Goal: Task Accomplishment & Management: Use online tool/utility

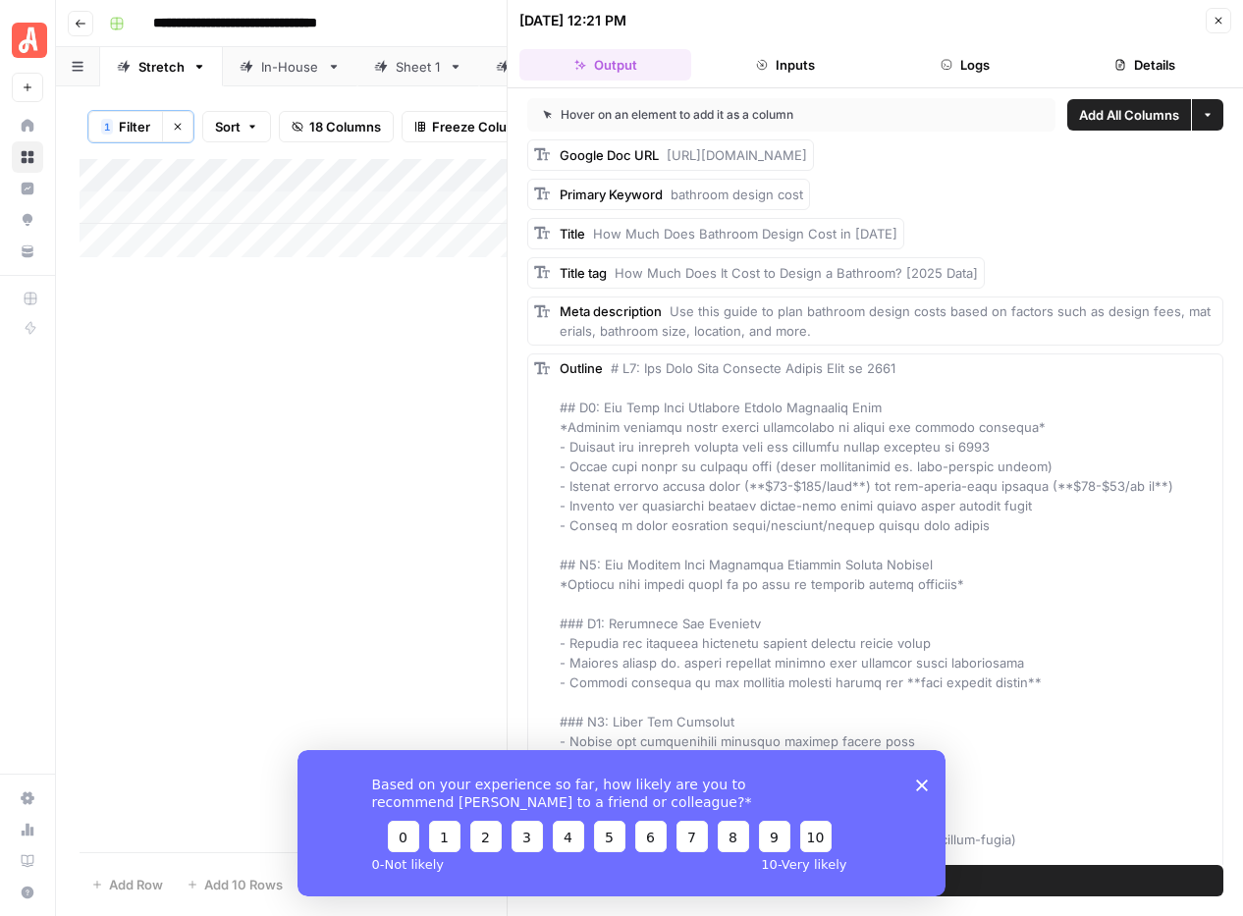
click at [1215, 21] on icon "button" at bounding box center [1218, 21] width 12 height 12
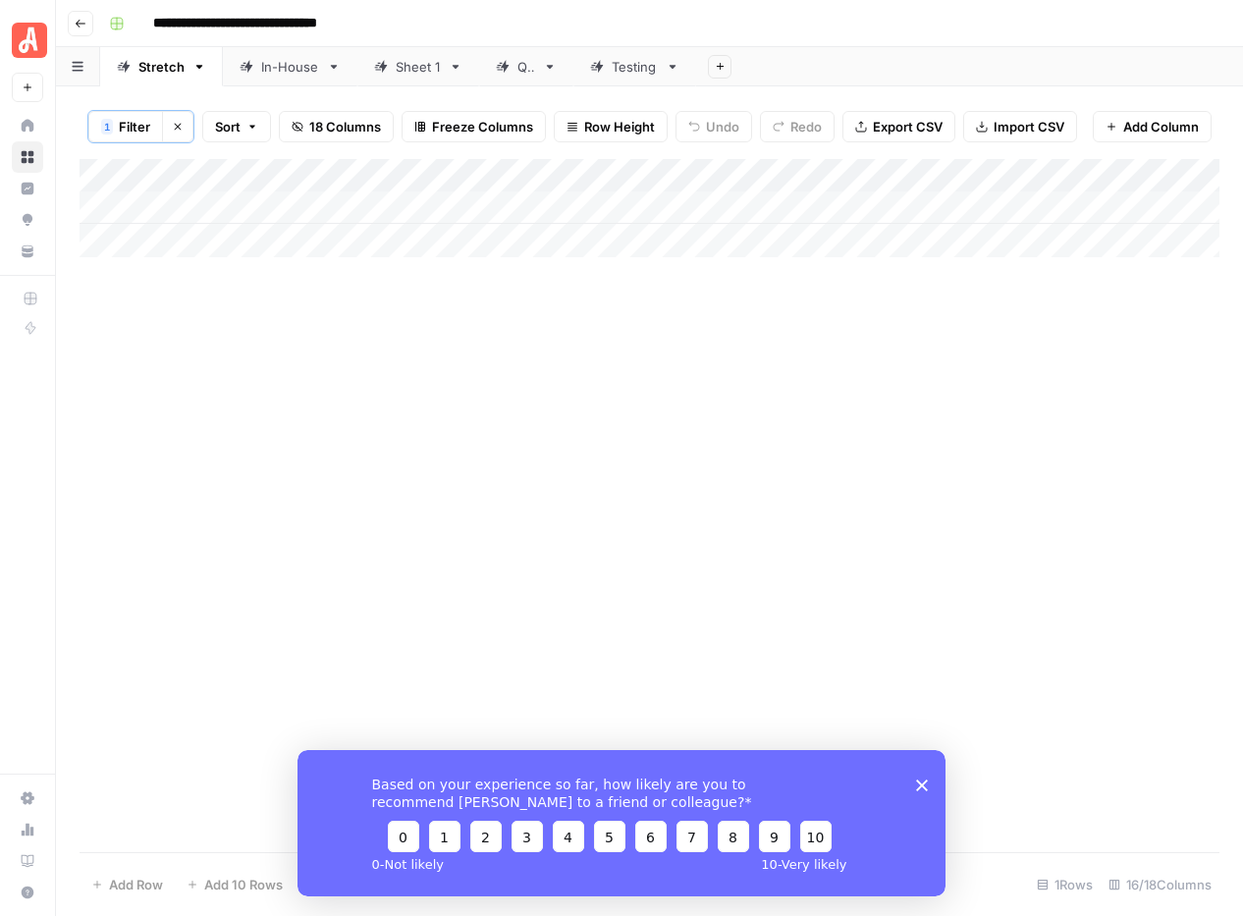
click at [920, 786] on icon "Close survey" at bounding box center [922, 784] width 12 height 12
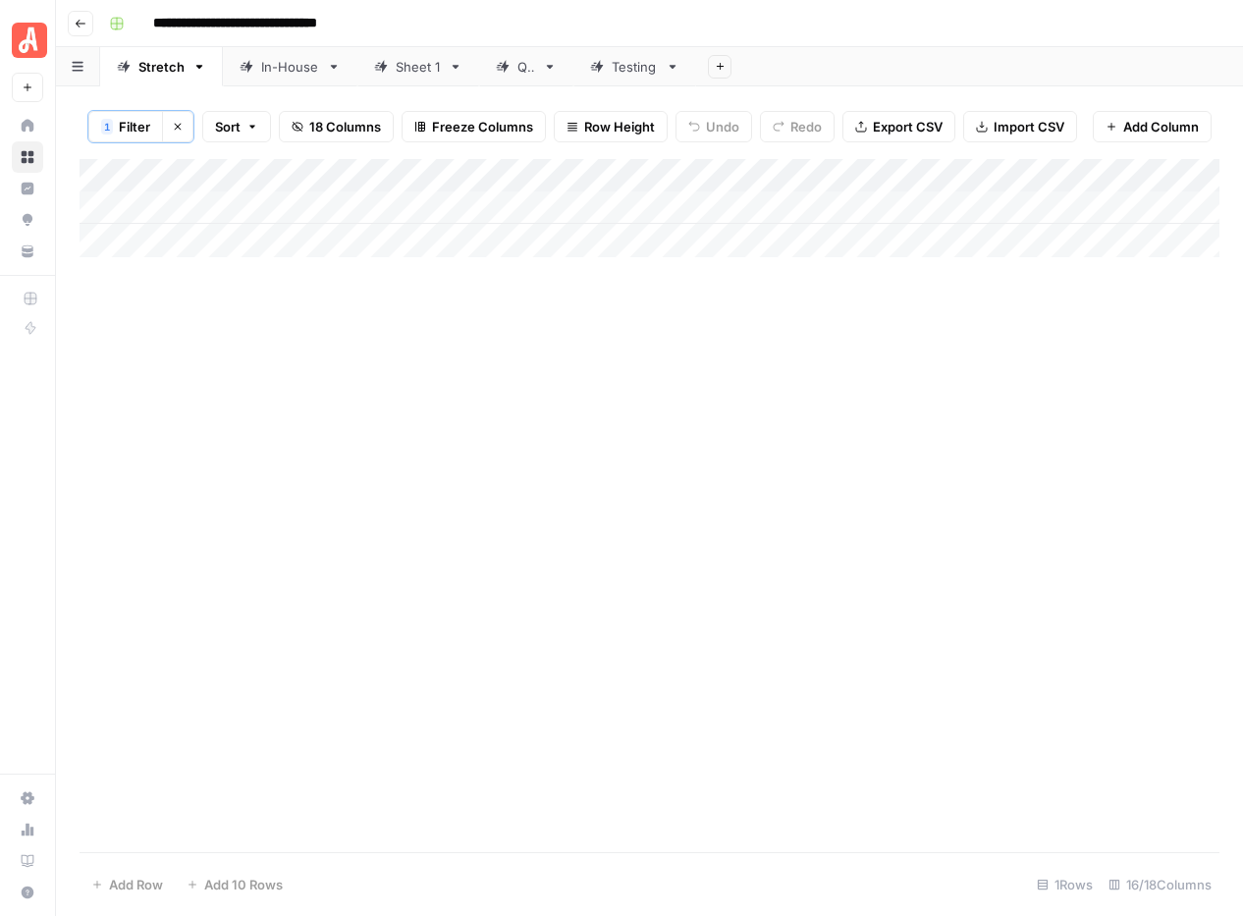
click at [175, 125] on icon "button" at bounding box center [178, 127] width 12 height 12
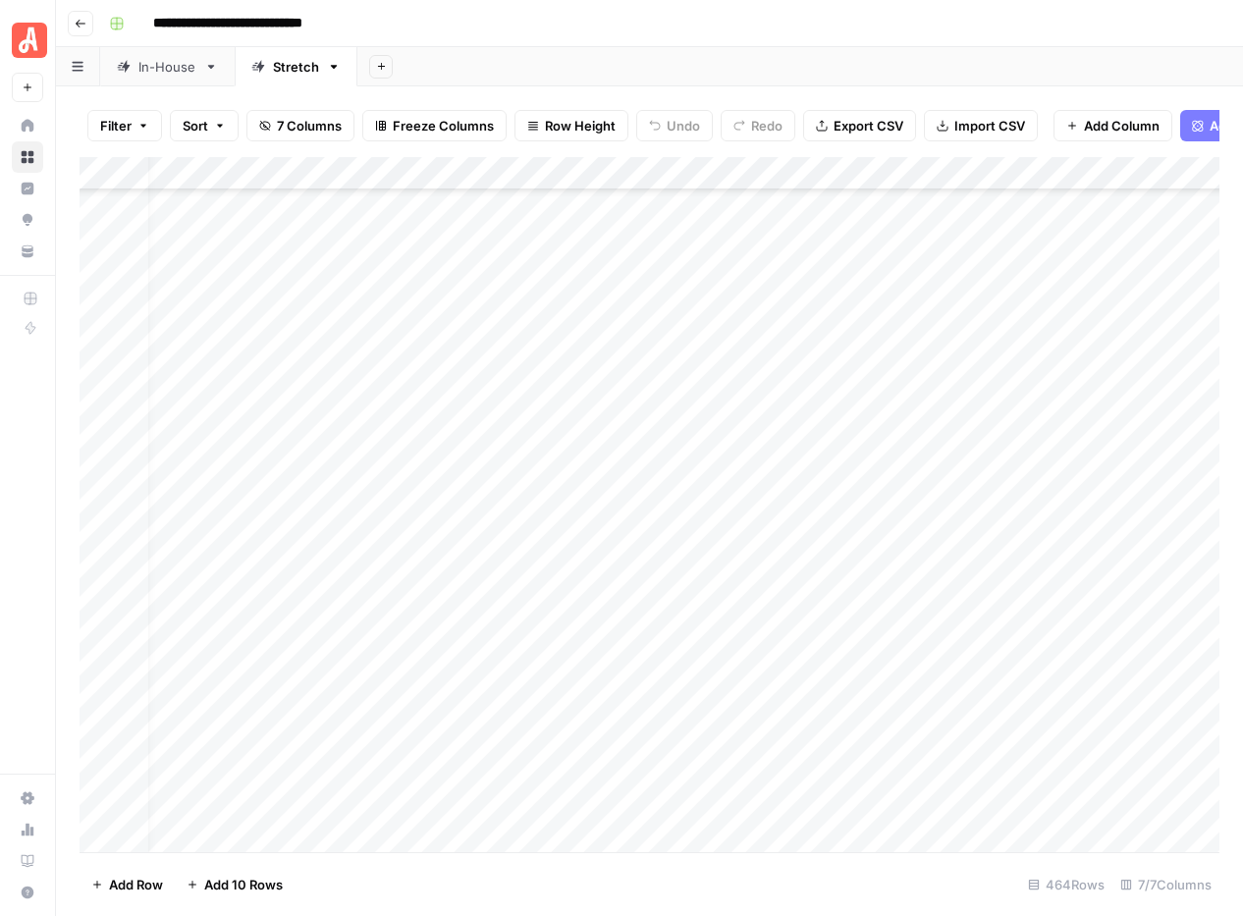
scroll to position [8911, 26]
click at [840, 306] on div "Add Column" at bounding box center [650, 504] width 1140 height 695
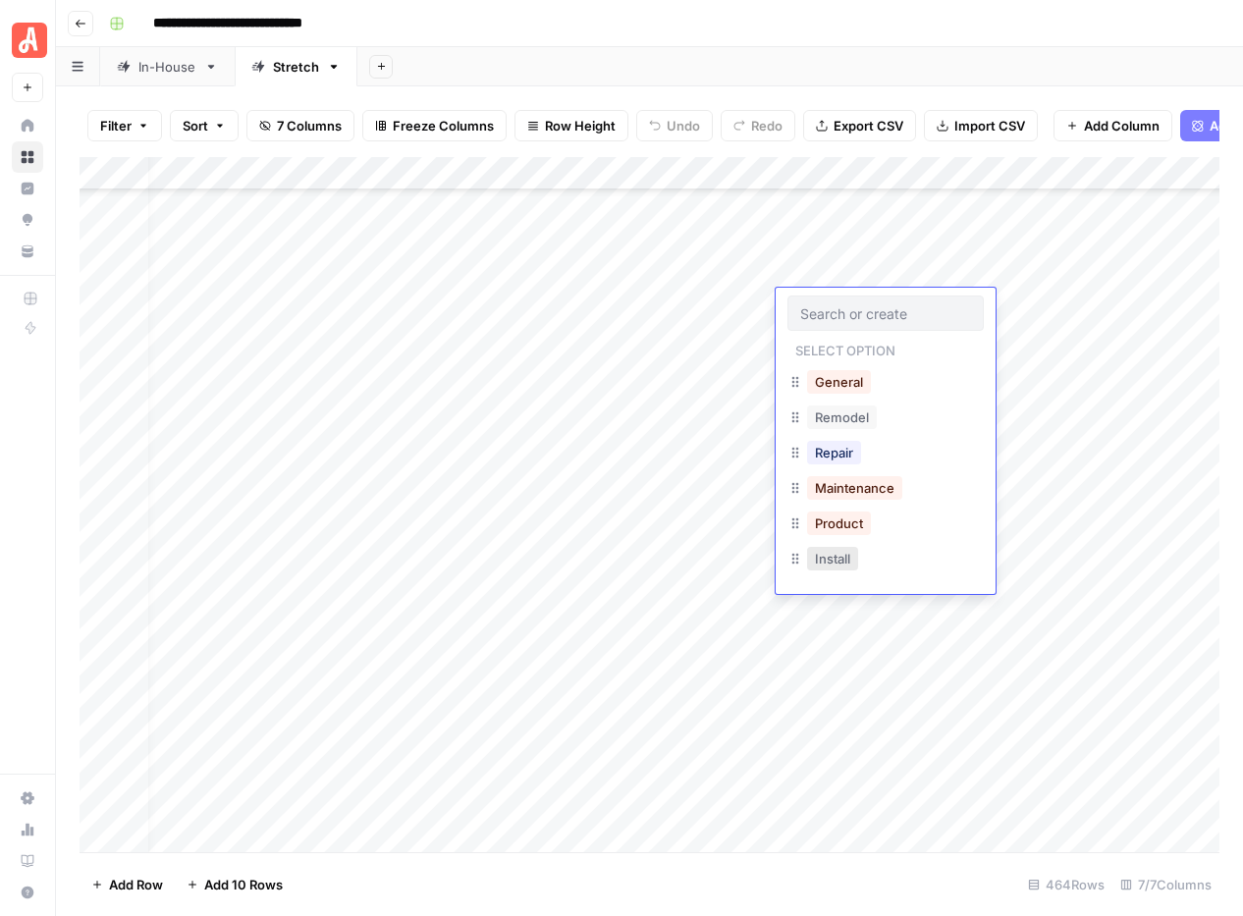
click at [847, 562] on button "Install" at bounding box center [832, 559] width 51 height 24
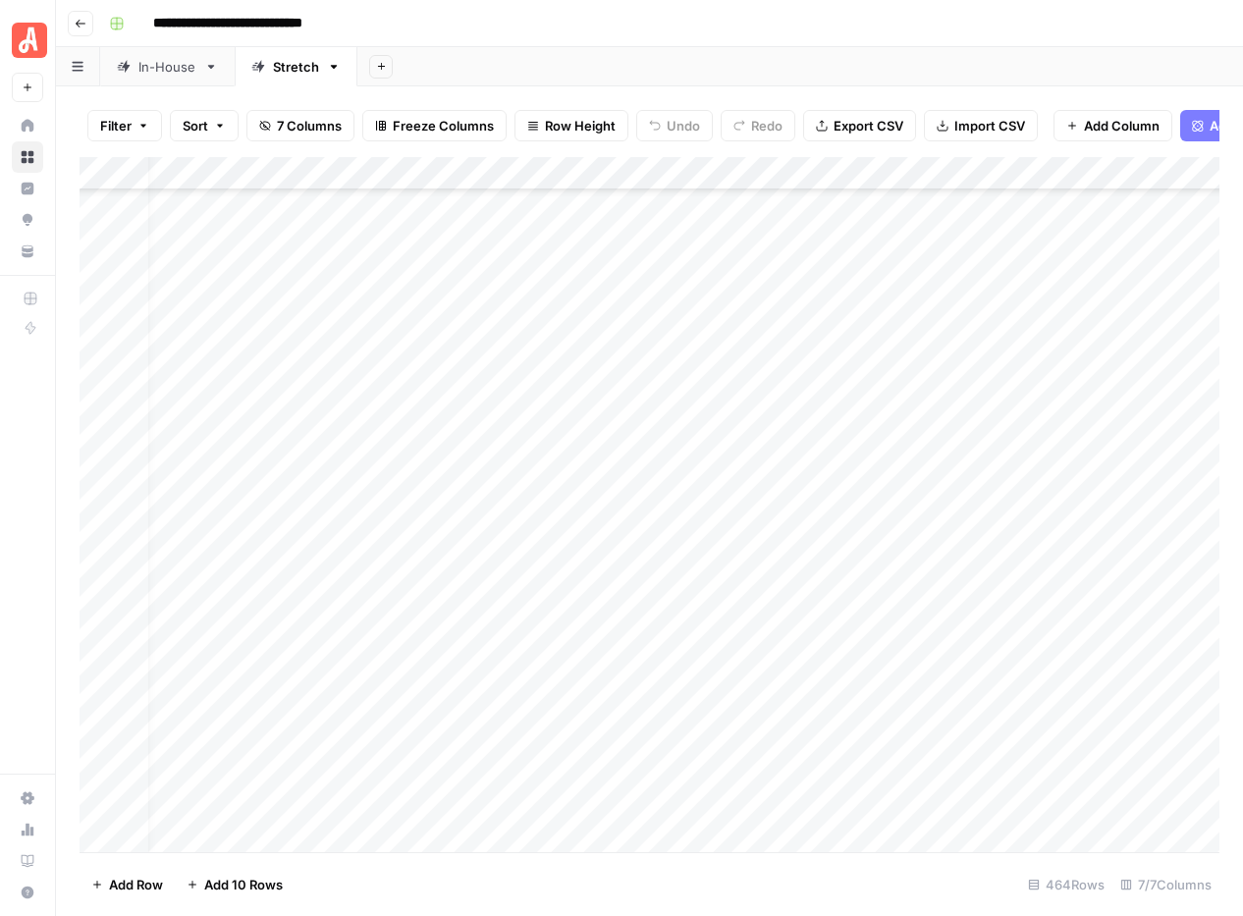
click at [1074, 304] on div "Add Column" at bounding box center [650, 504] width 1140 height 695
click at [1021, 303] on div "Add Column" at bounding box center [650, 504] width 1140 height 695
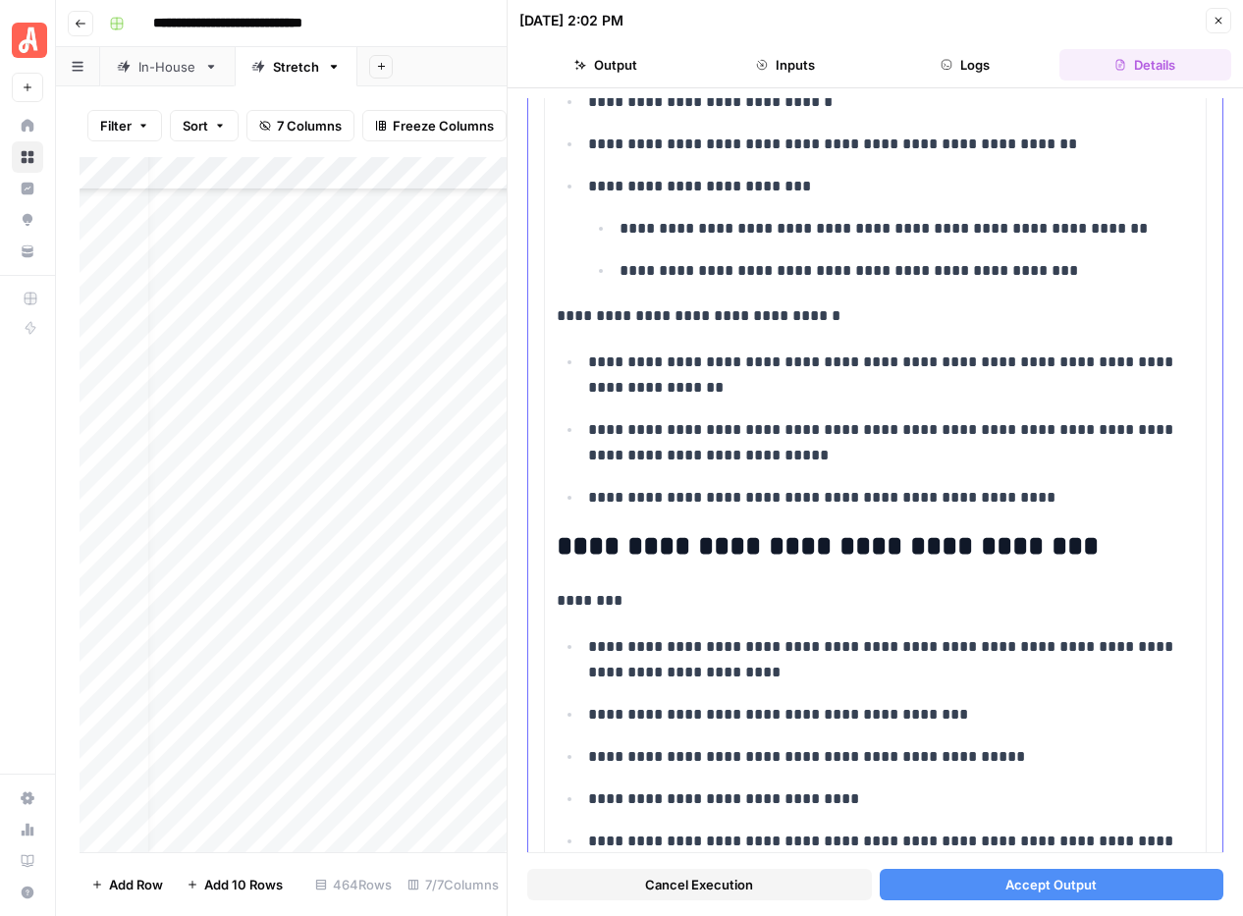
scroll to position [2714, 0]
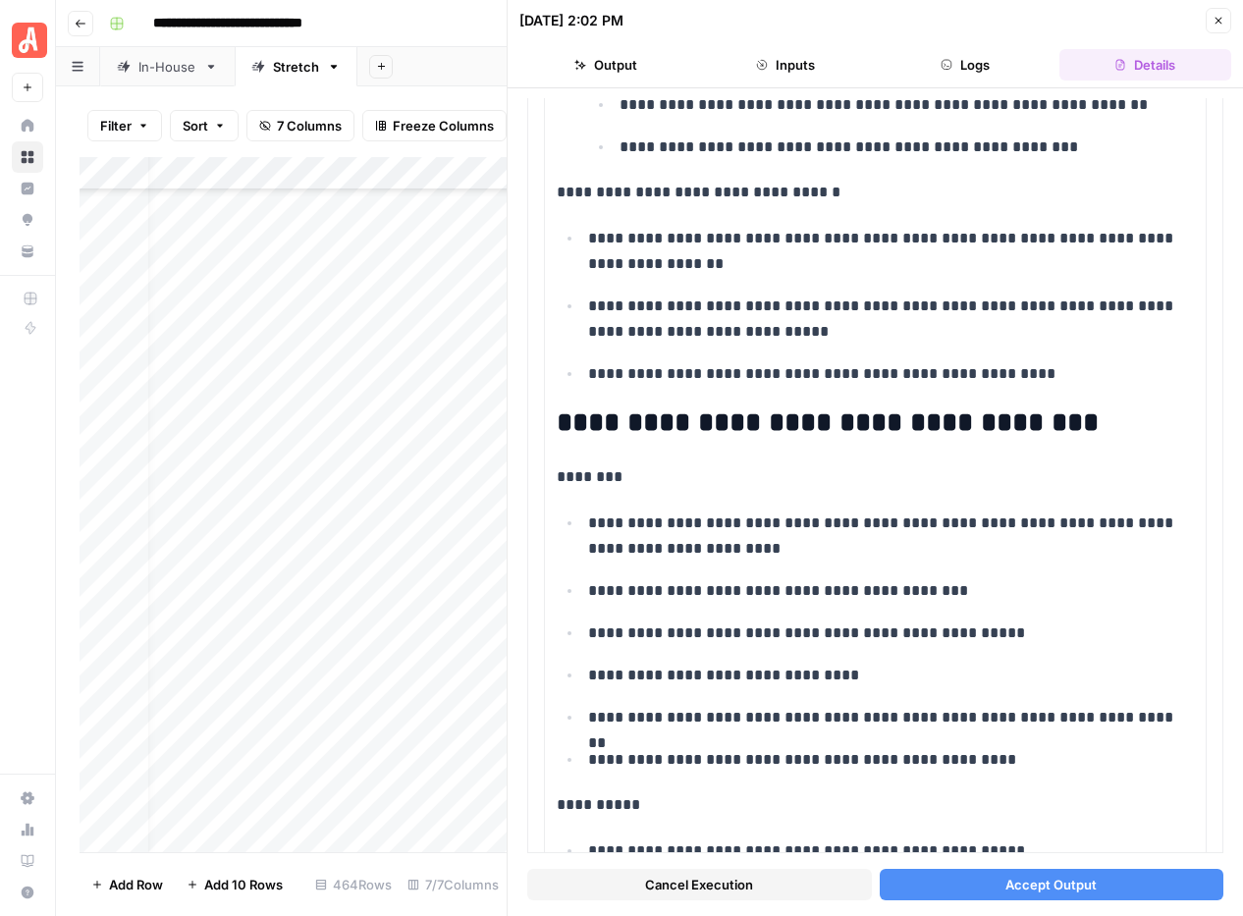
click at [1054, 891] on span "Accept Output" at bounding box center [1050, 885] width 91 height 20
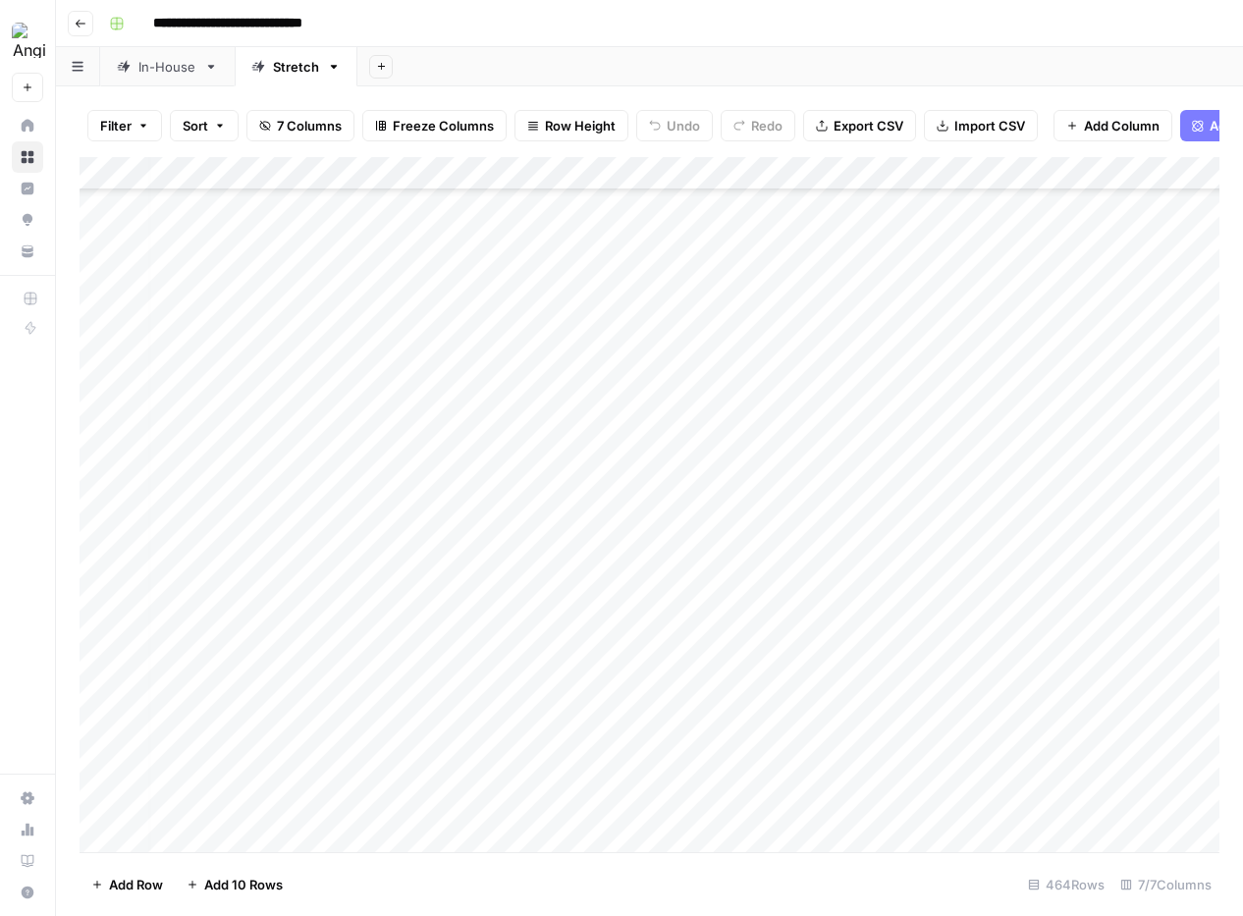
scroll to position [8911, 0]
click at [851, 340] on div "Add Column" at bounding box center [650, 504] width 1140 height 695
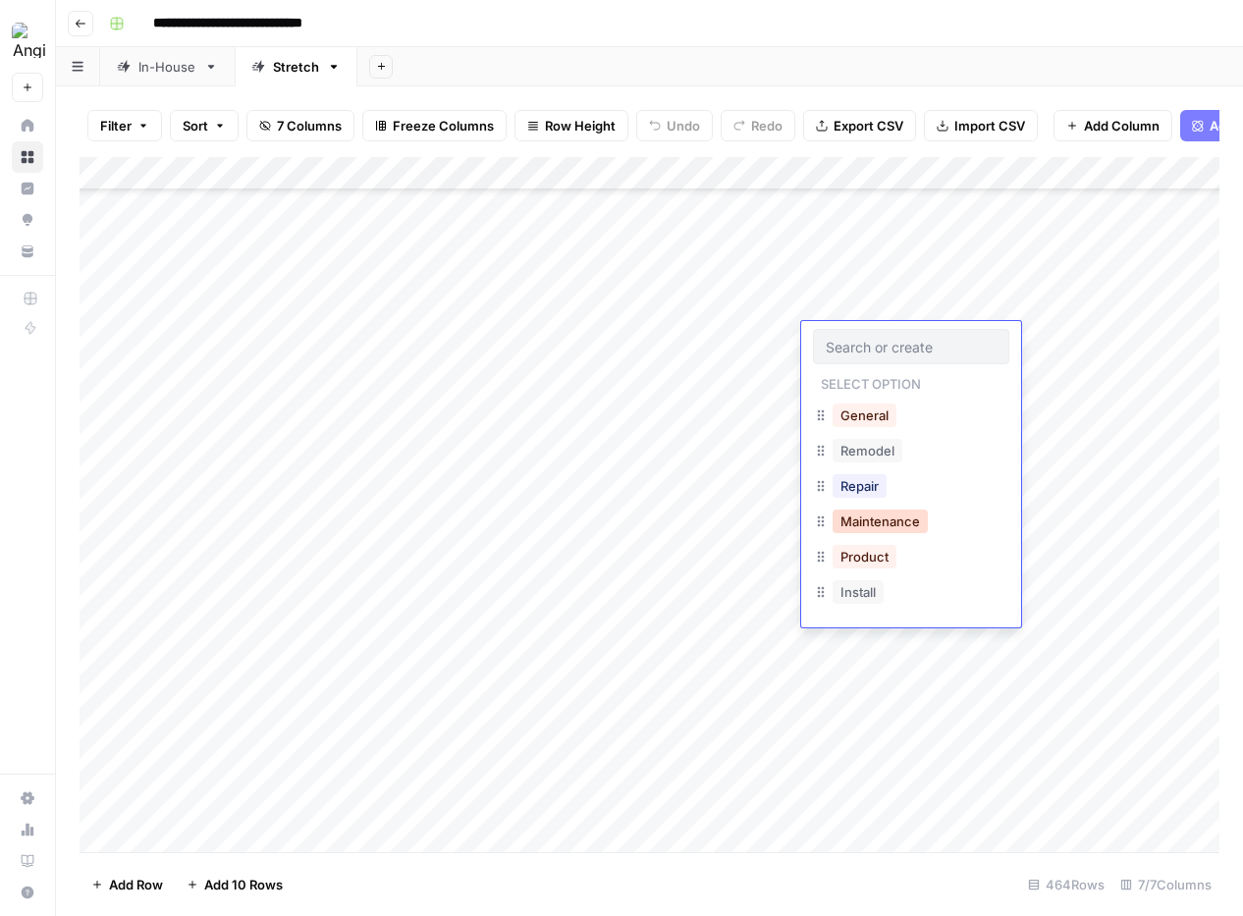
click at [863, 524] on button "Maintenance" at bounding box center [879, 521] width 95 height 24
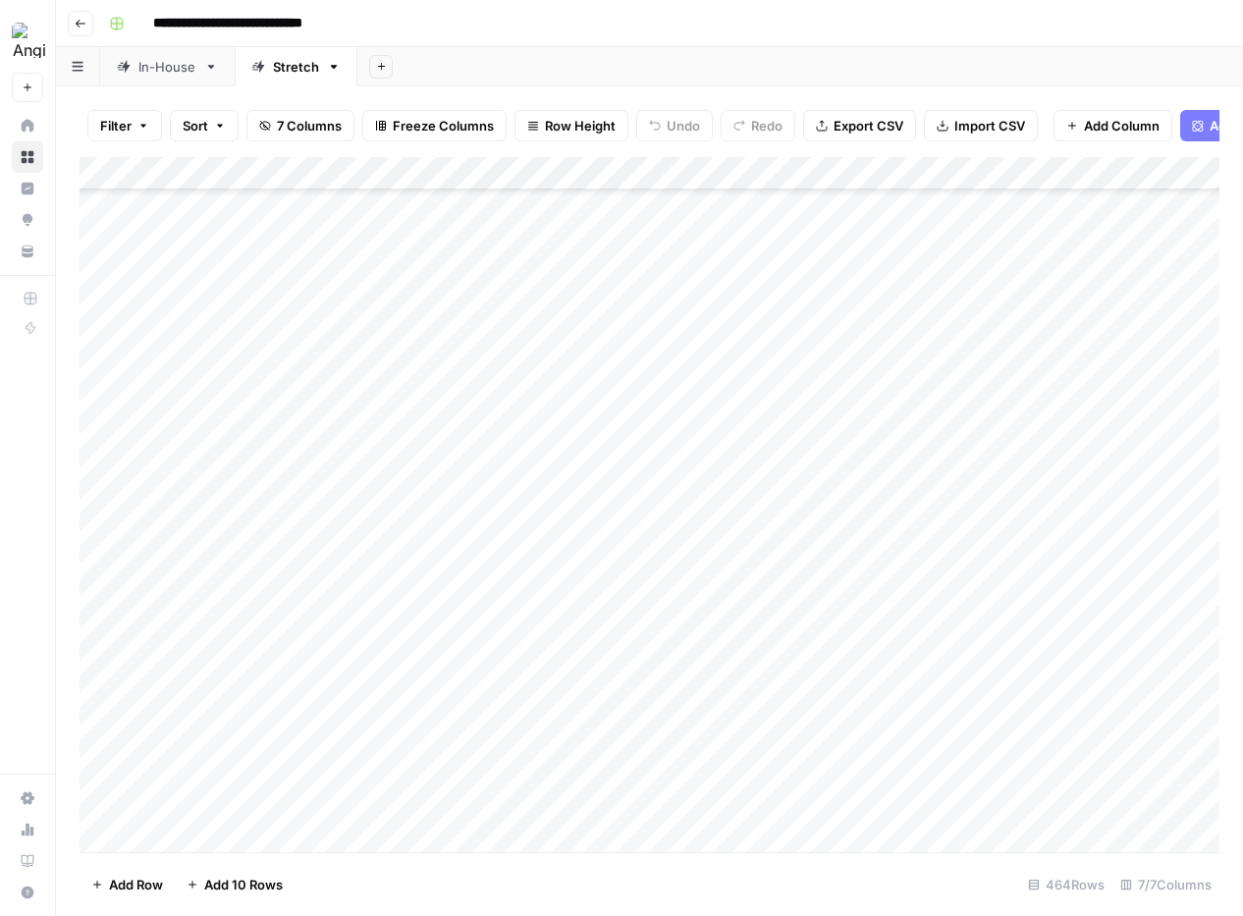
click at [1096, 334] on div "Add Column" at bounding box center [650, 504] width 1140 height 695
click at [845, 374] on div "Add Column" at bounding box center [650, 504] width 1140 height 695
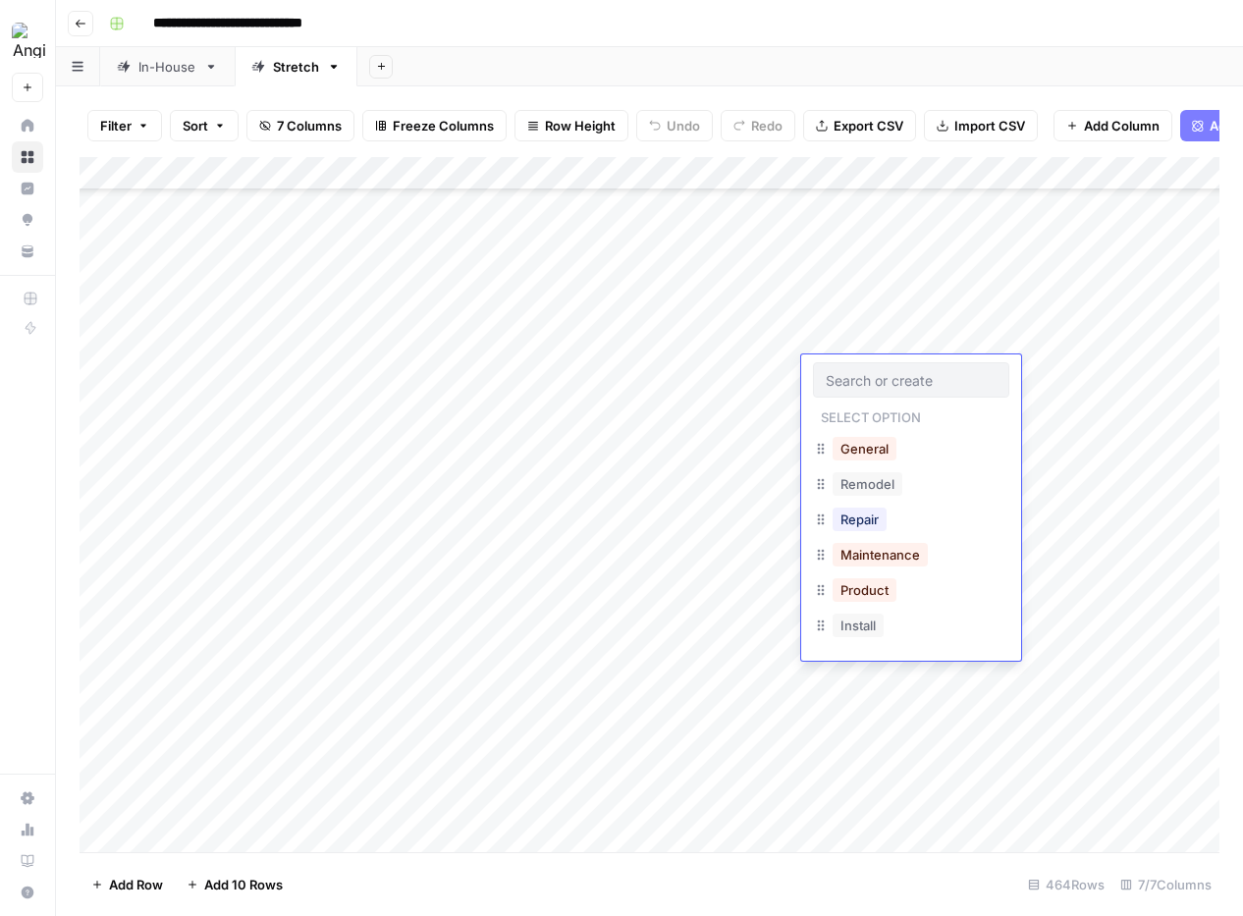
click at [1058, 306] on div "Add Column" at bounding box center [650, 504] width 1140 height 695
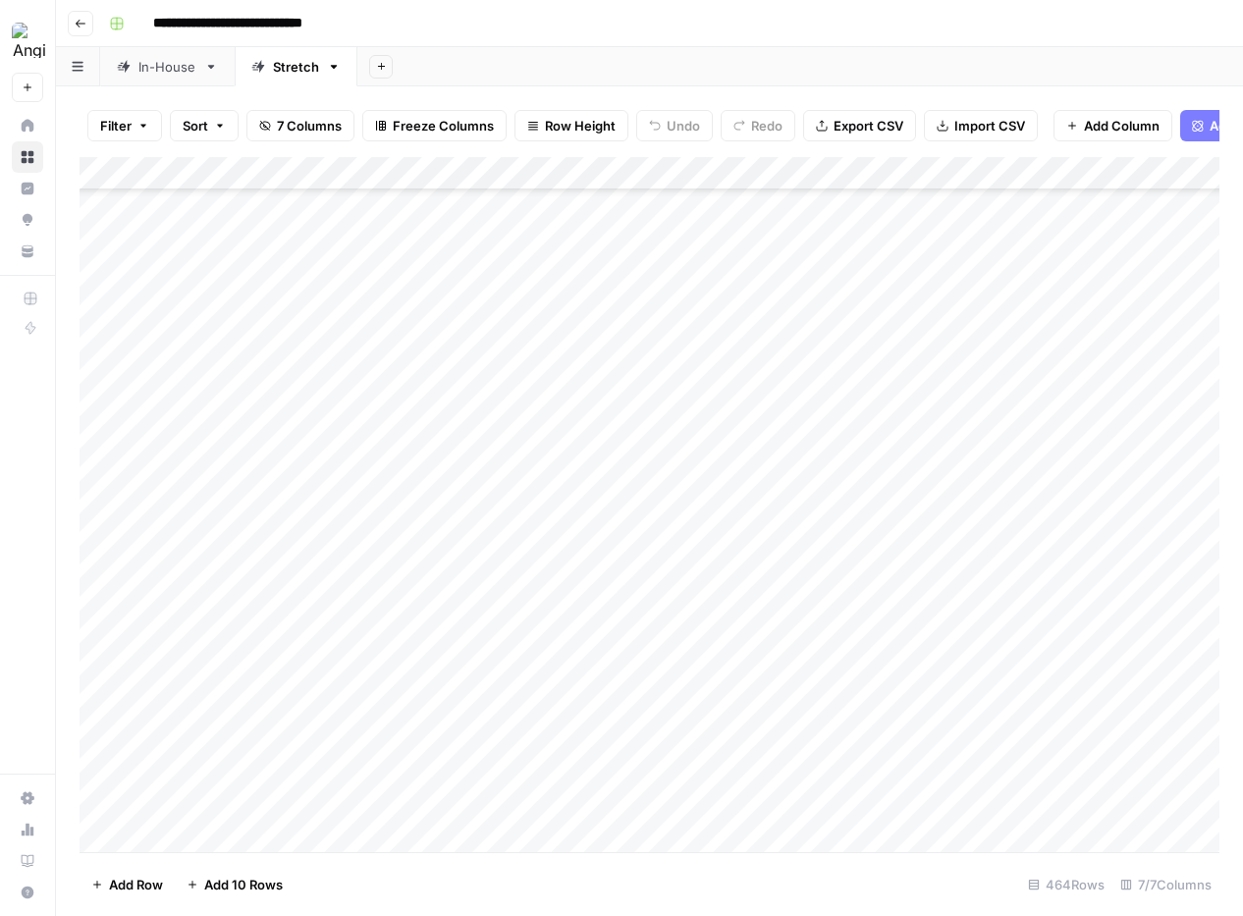
click at [1058, 306] on div "Add Column" at bounding box center [650, 504] width 1140 height 695
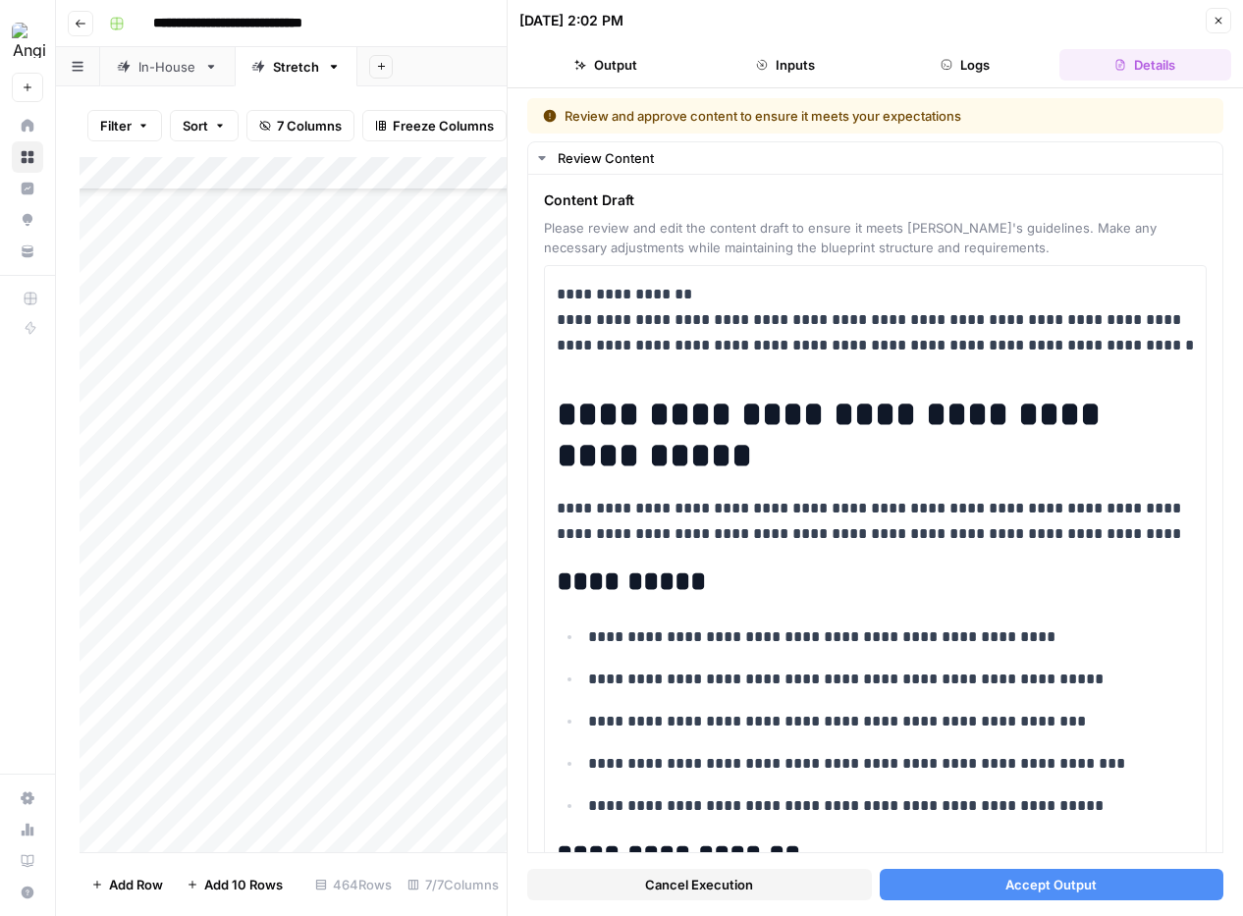
click at [1065, 891] on span "Accept Output" at bounding box center [1050, 885] width 91 height 20
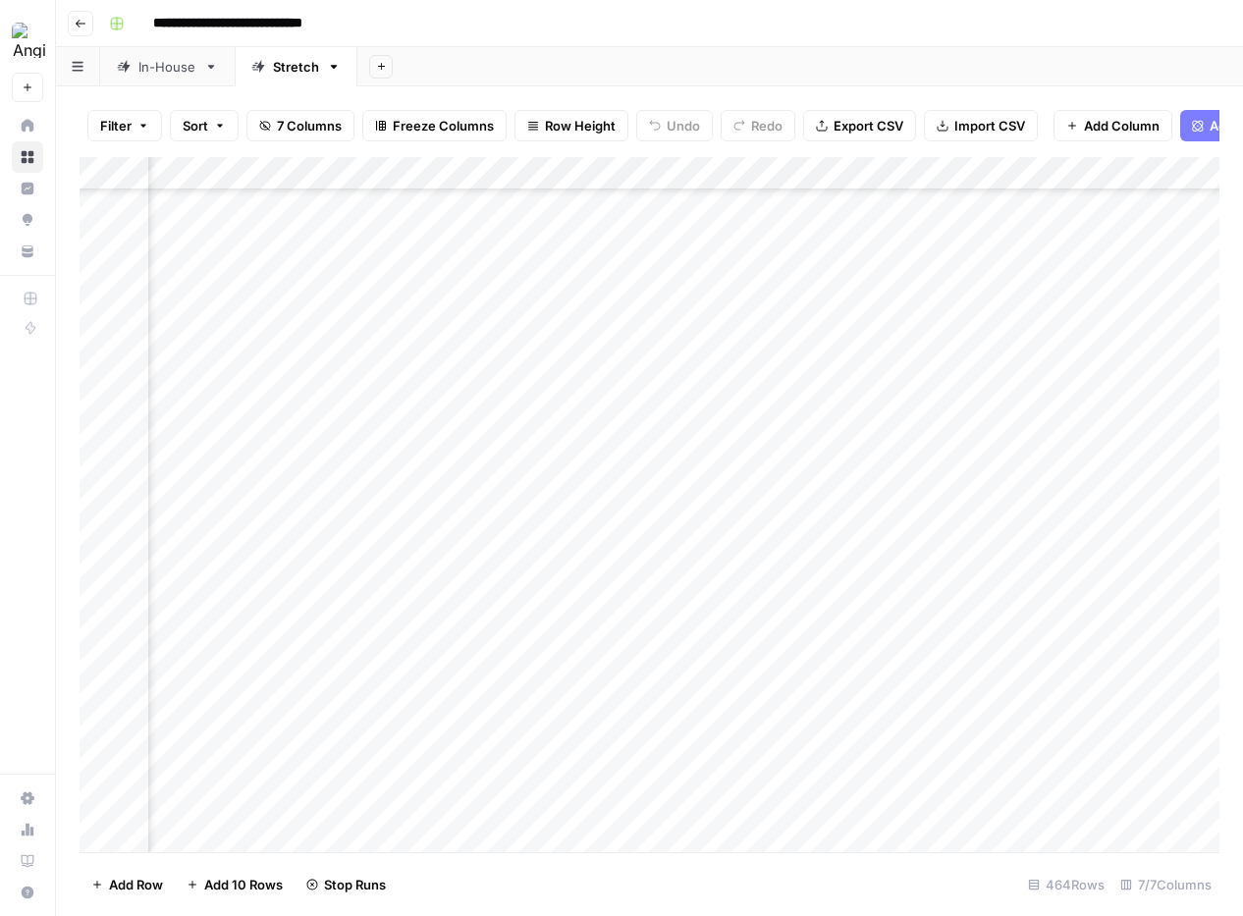
scroll to position [8911, 201]
click at [903, 337] on div "Add Column" at bounding box center [650, 504] width 1140 height 695
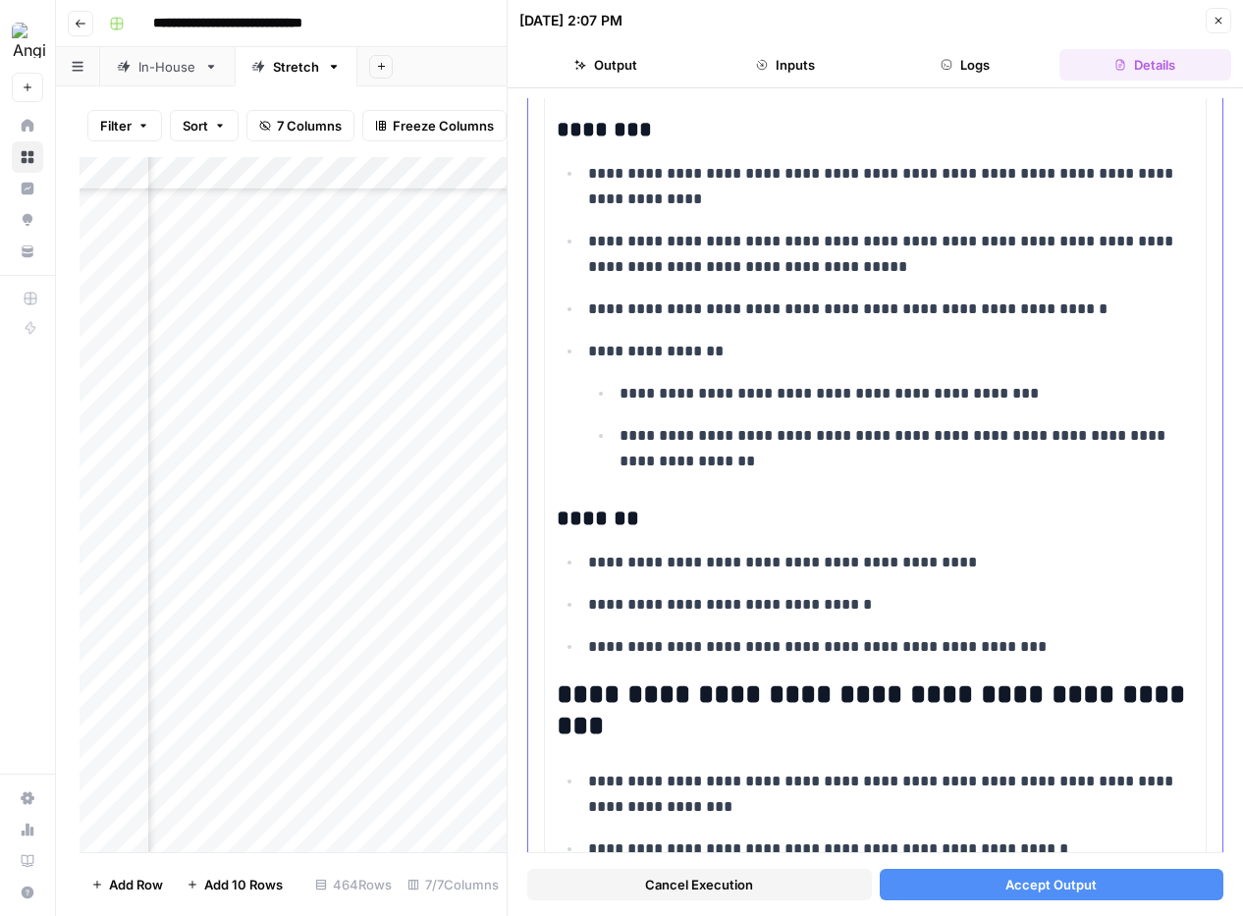
scroll to position [3659, 0]
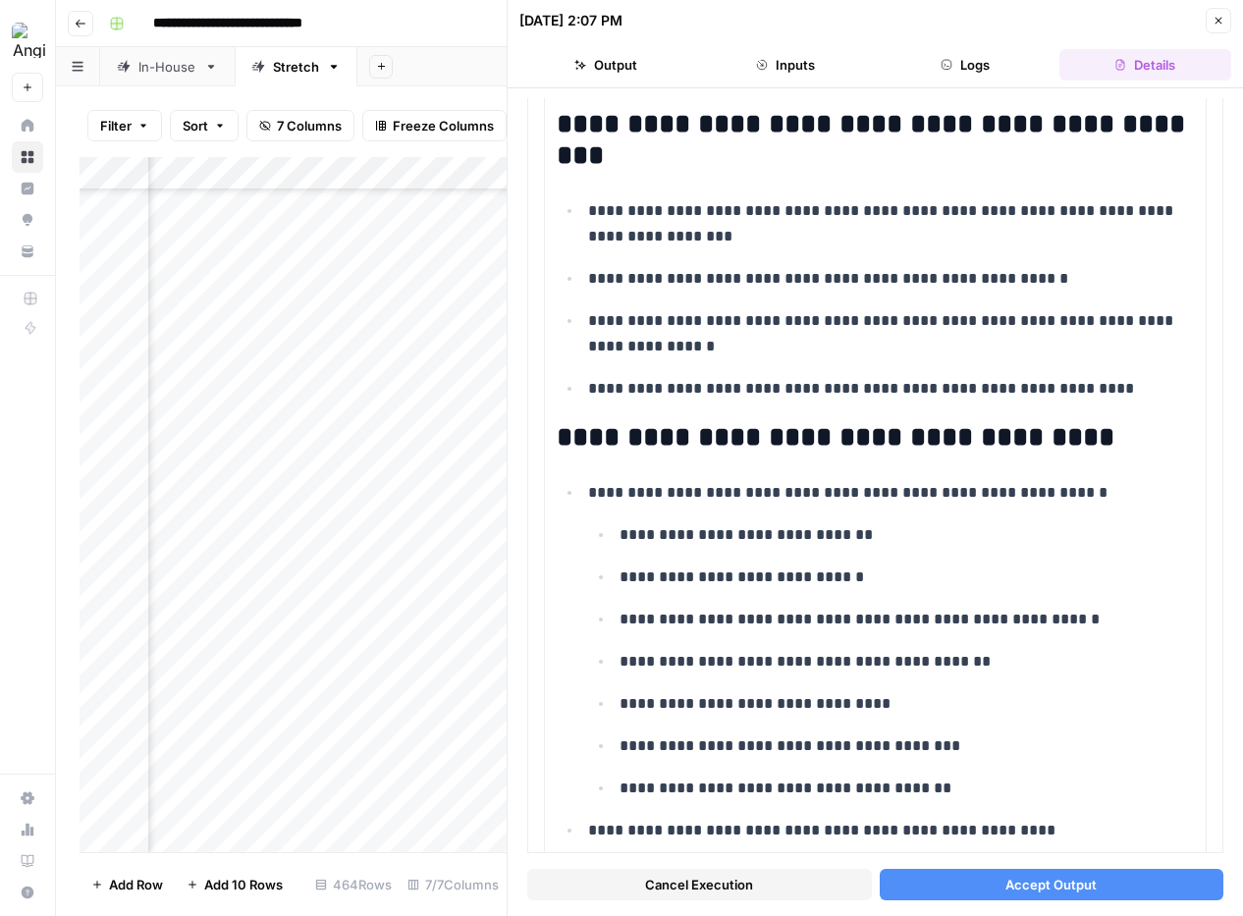
click at [1102, 885] on button "Accept Output" at bounding box center [1052, 884] width 345 height 31
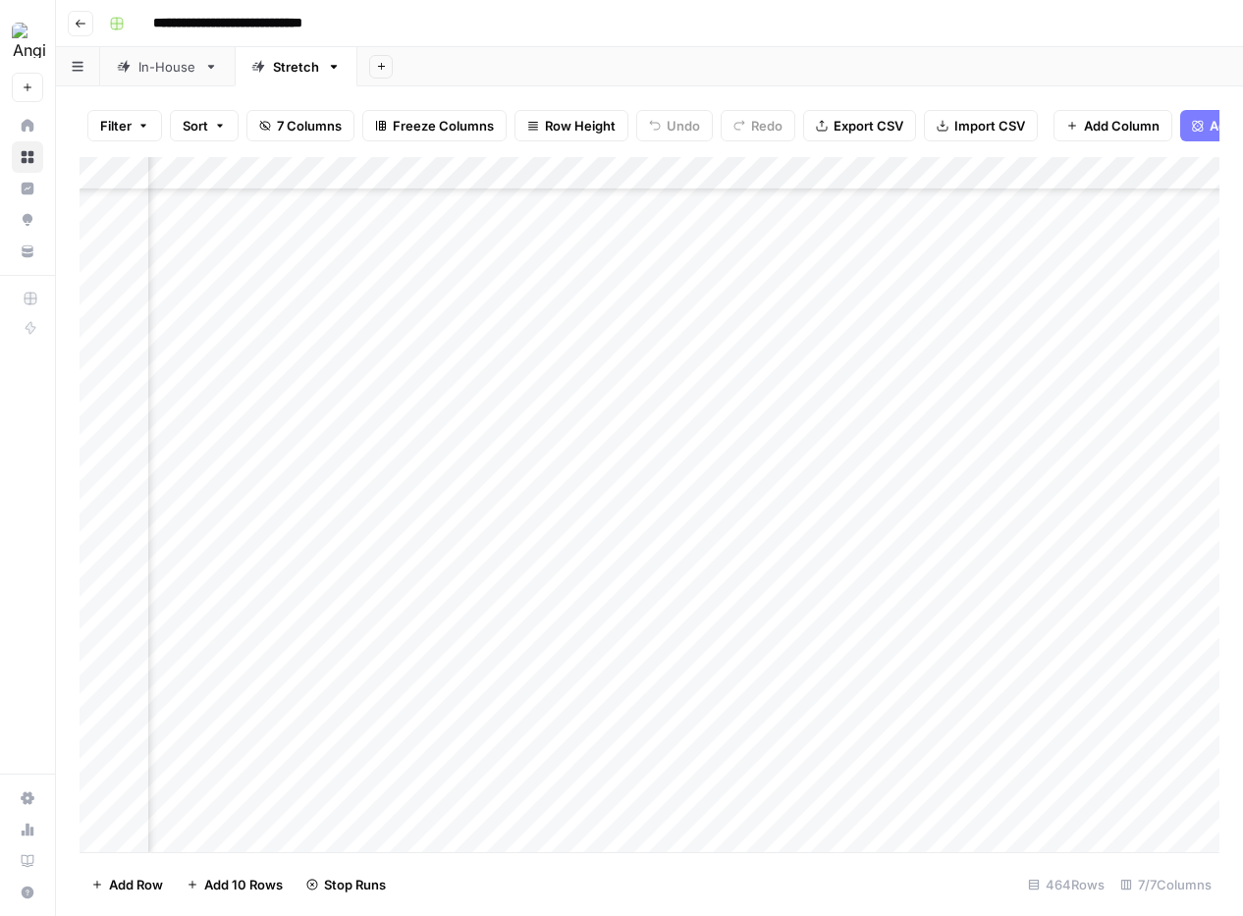
click at [664, 376] on div "Add Column" at bounding box center [650, 504] width 1140 height 695
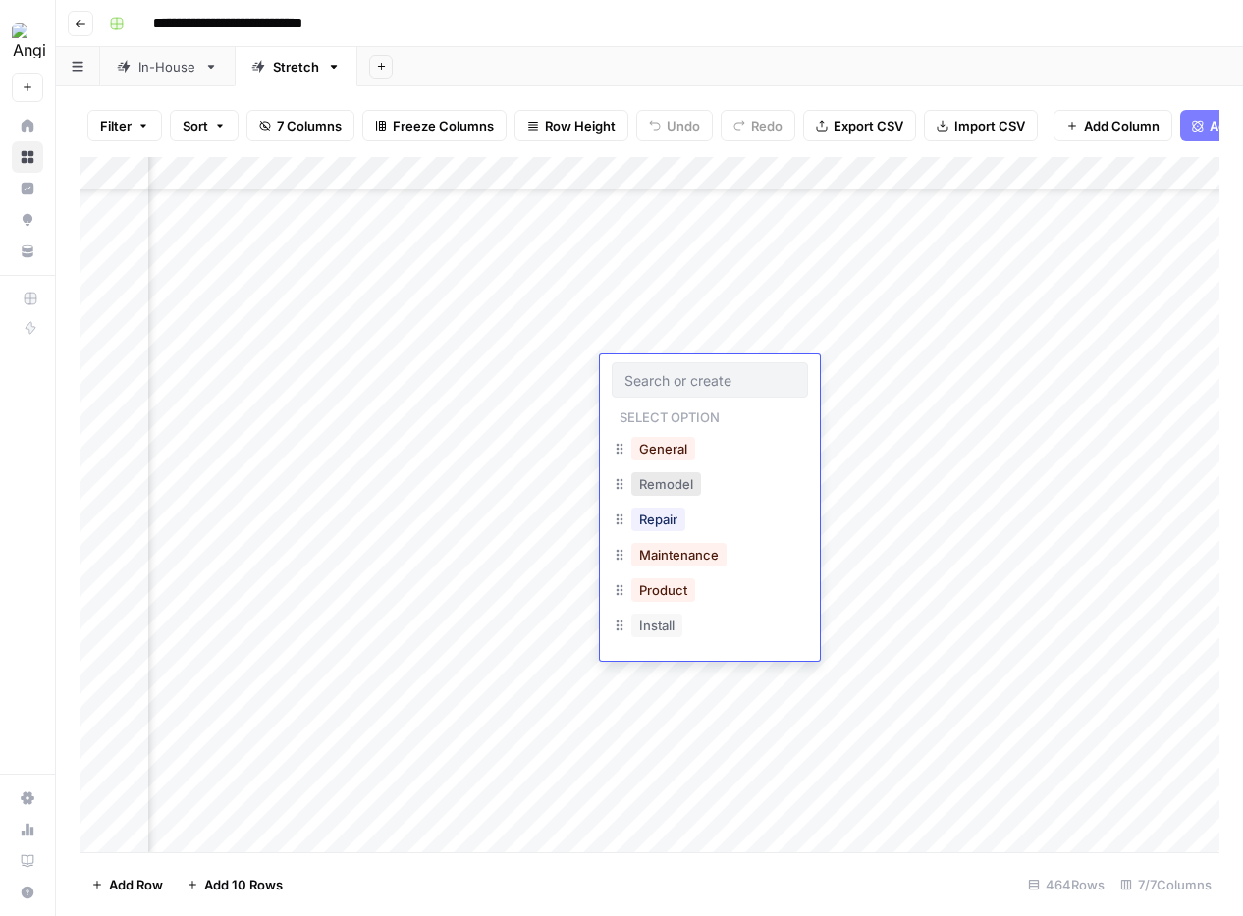
click at [663, 488] on button "Remodel" at bounding box center [666, 484] width 70 height 24
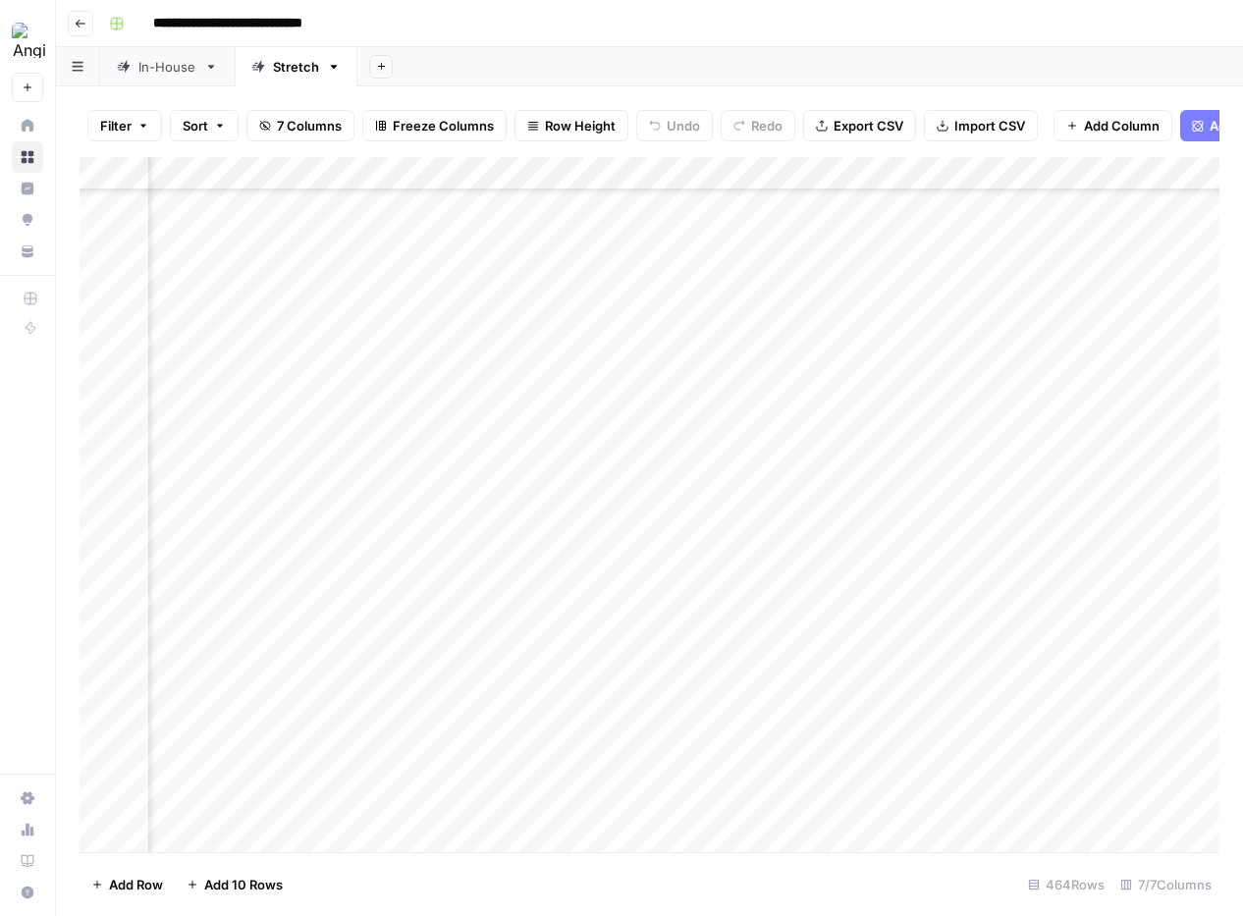
click at [899, 369] on div "Add Column" at bounding box center [650, 504] width 1140 height 695
click at [672, 405] on div "Add Column" at bounding box center [650, 504] width 1140 height 695
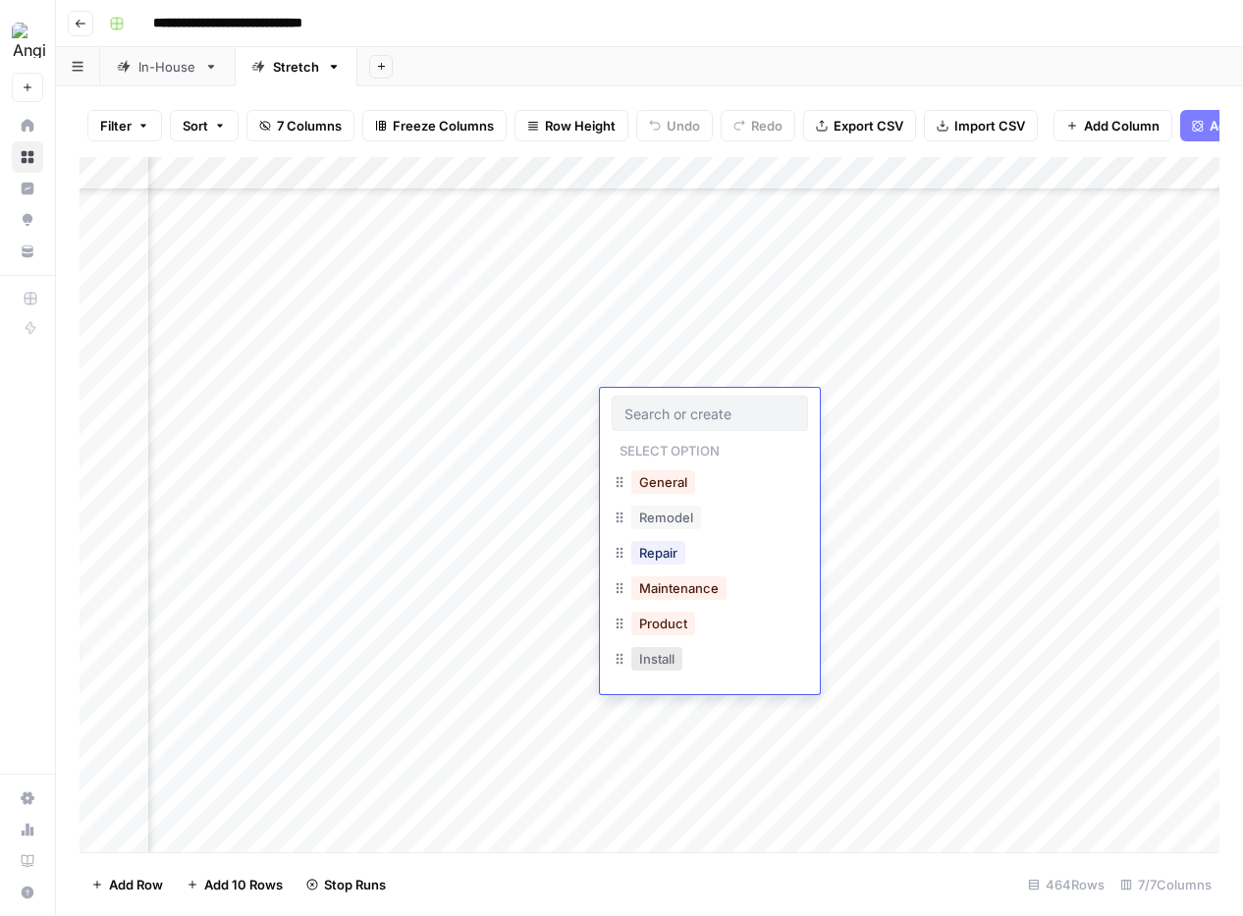
click at [675, 653] on button "Install" at bounding box center [656, 659] width 51 height 24
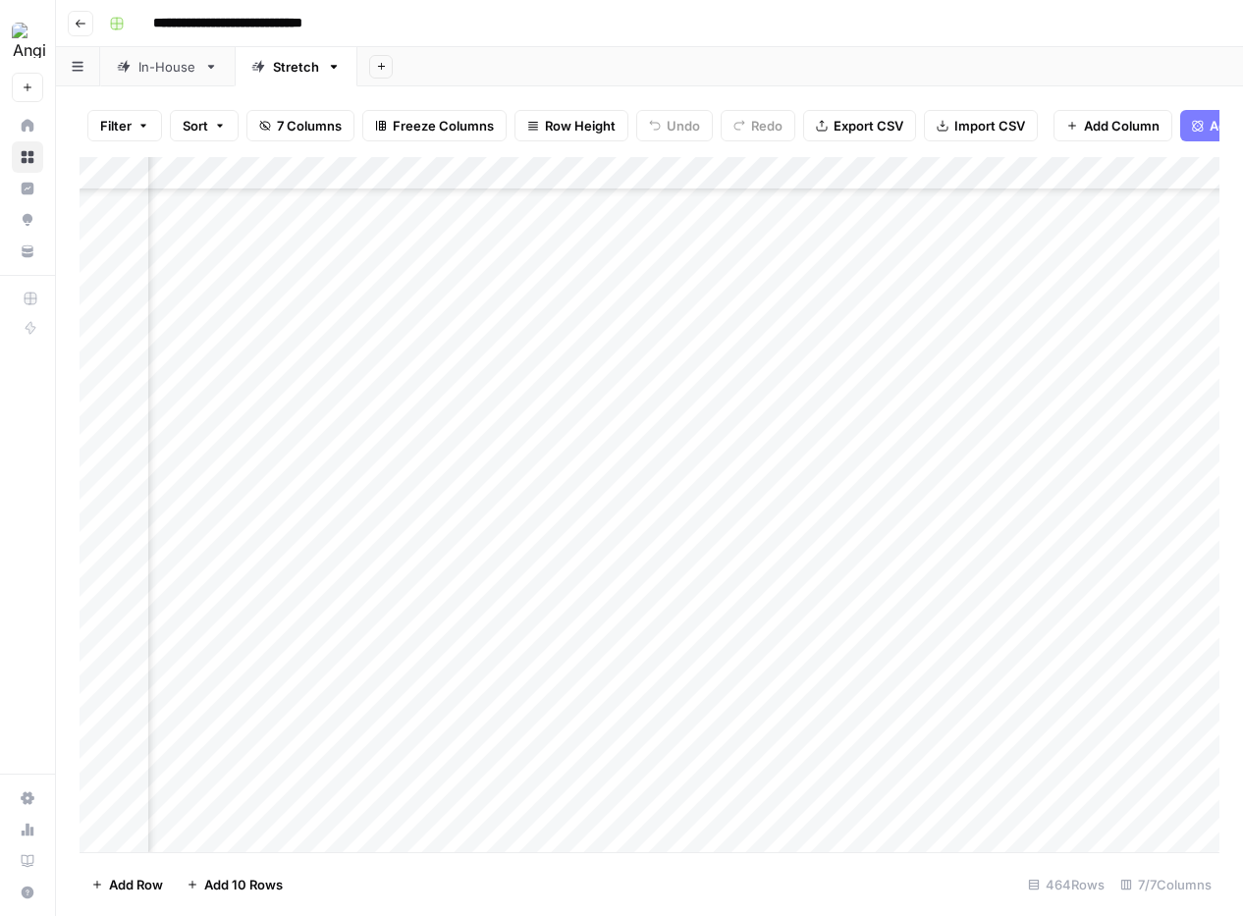
click at [701, 443] on div "Add Column" at bounding box center [650, 504] width 1140 height 695
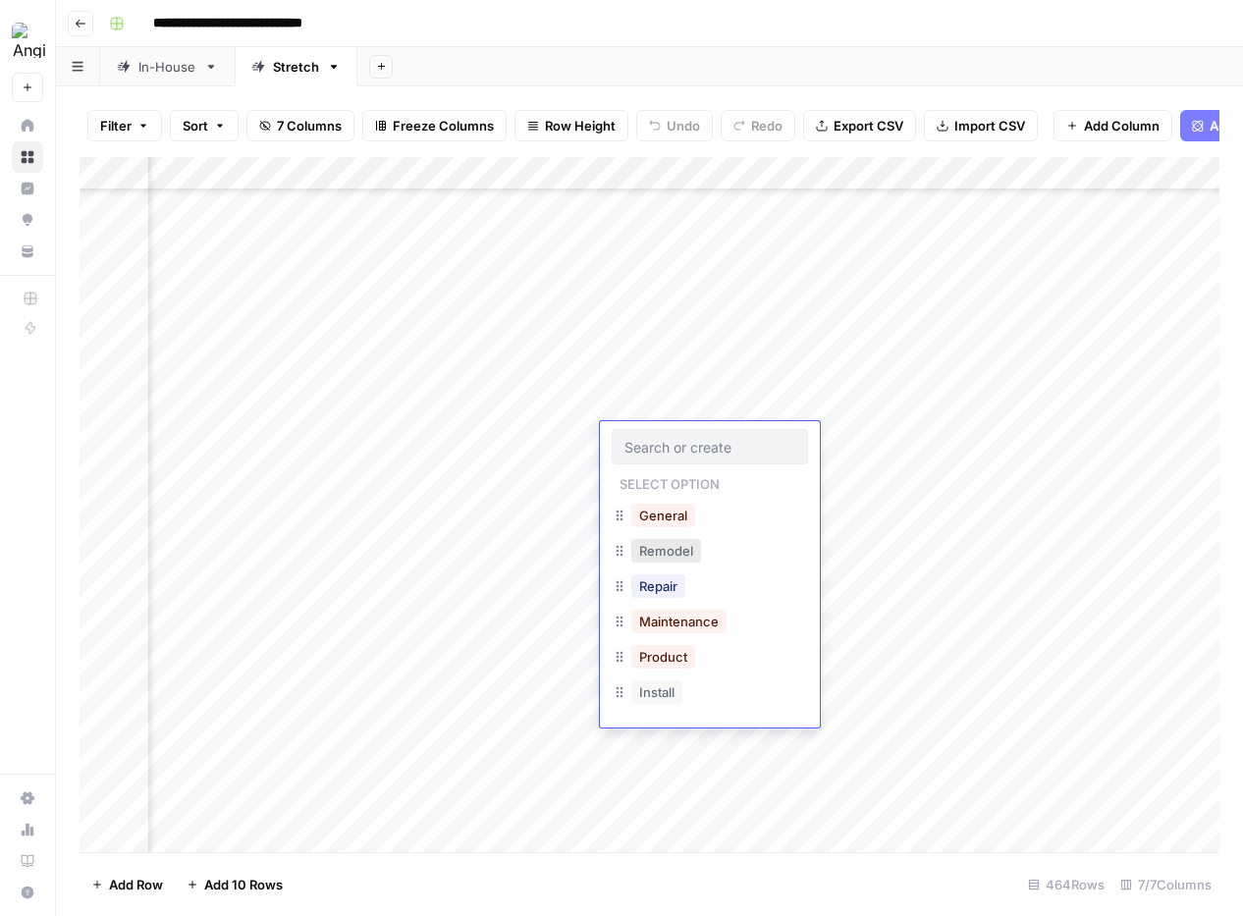
click at [686, 561] on button "Remodel" at bounding box center [666, 551] width 70 height 24
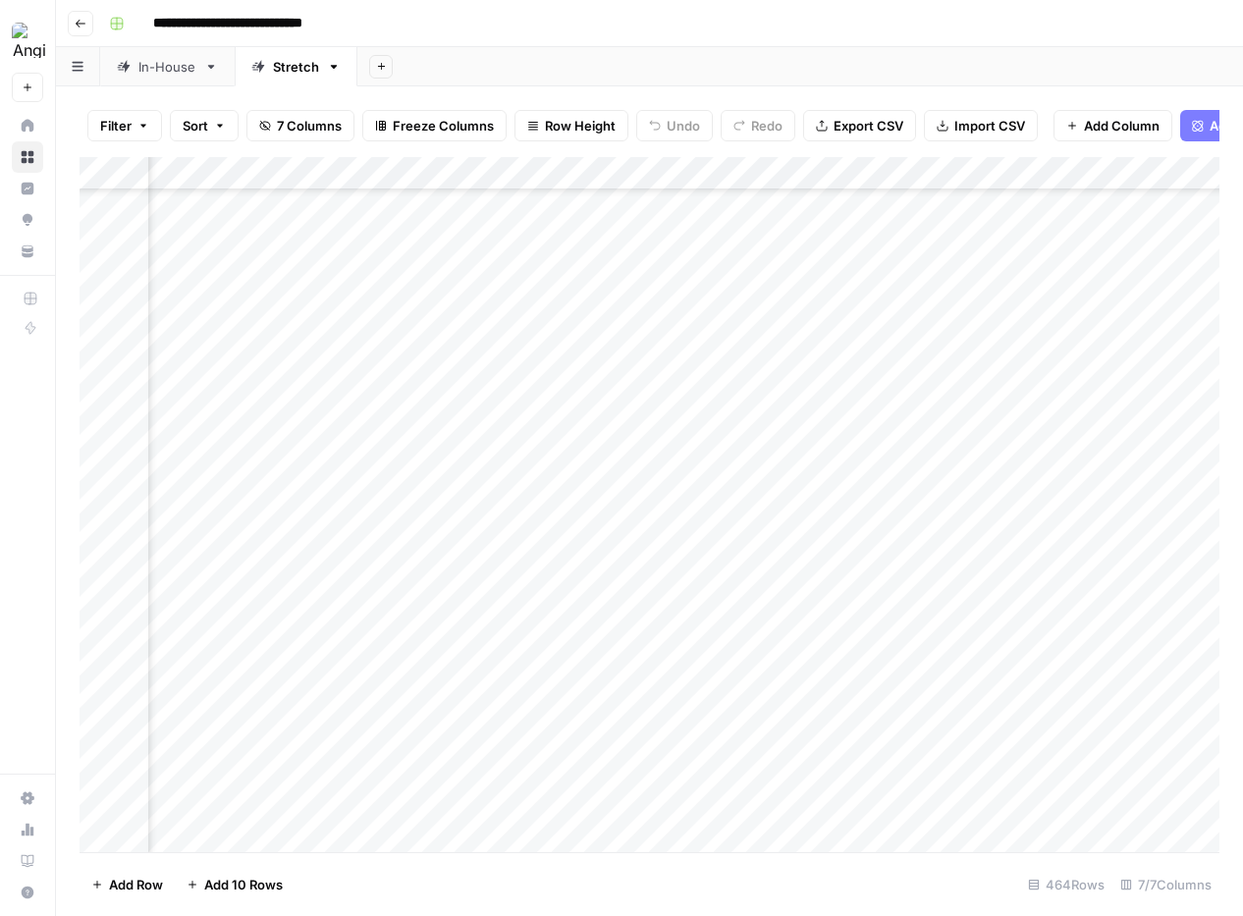
click at [893, 401] on div "Add Column" at bounding box center [650, 504] width 1140 height 695
click at [892, 439] on div "Add Column" at bounding box center [650, 504] width 1140 height 695
click at [910, 391] on div "Add Column" at bounding box center [650, 504] width 1140 height 695
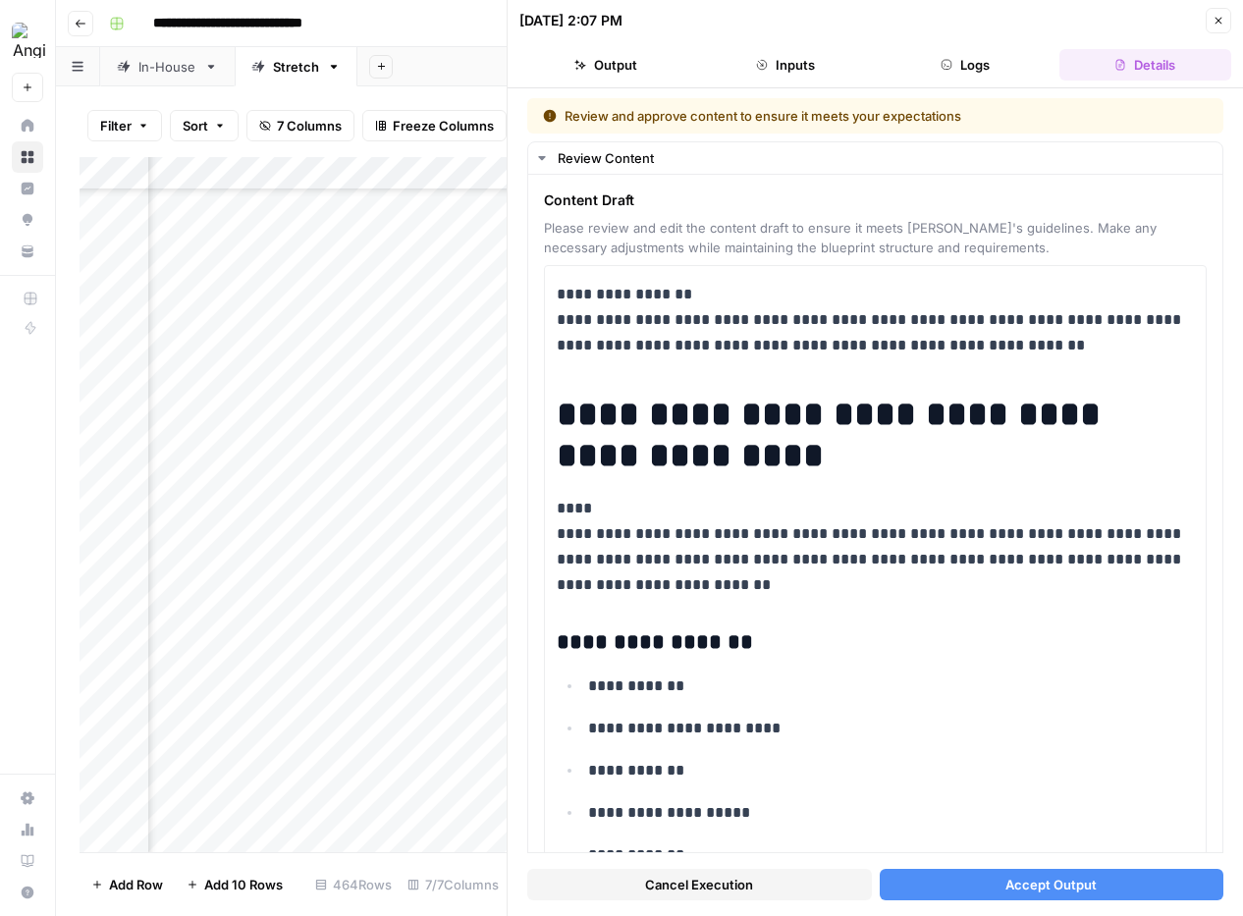
click at [1072, 884] on span "Accept Output" at bounding box center [1050, 885] width 91 height 20
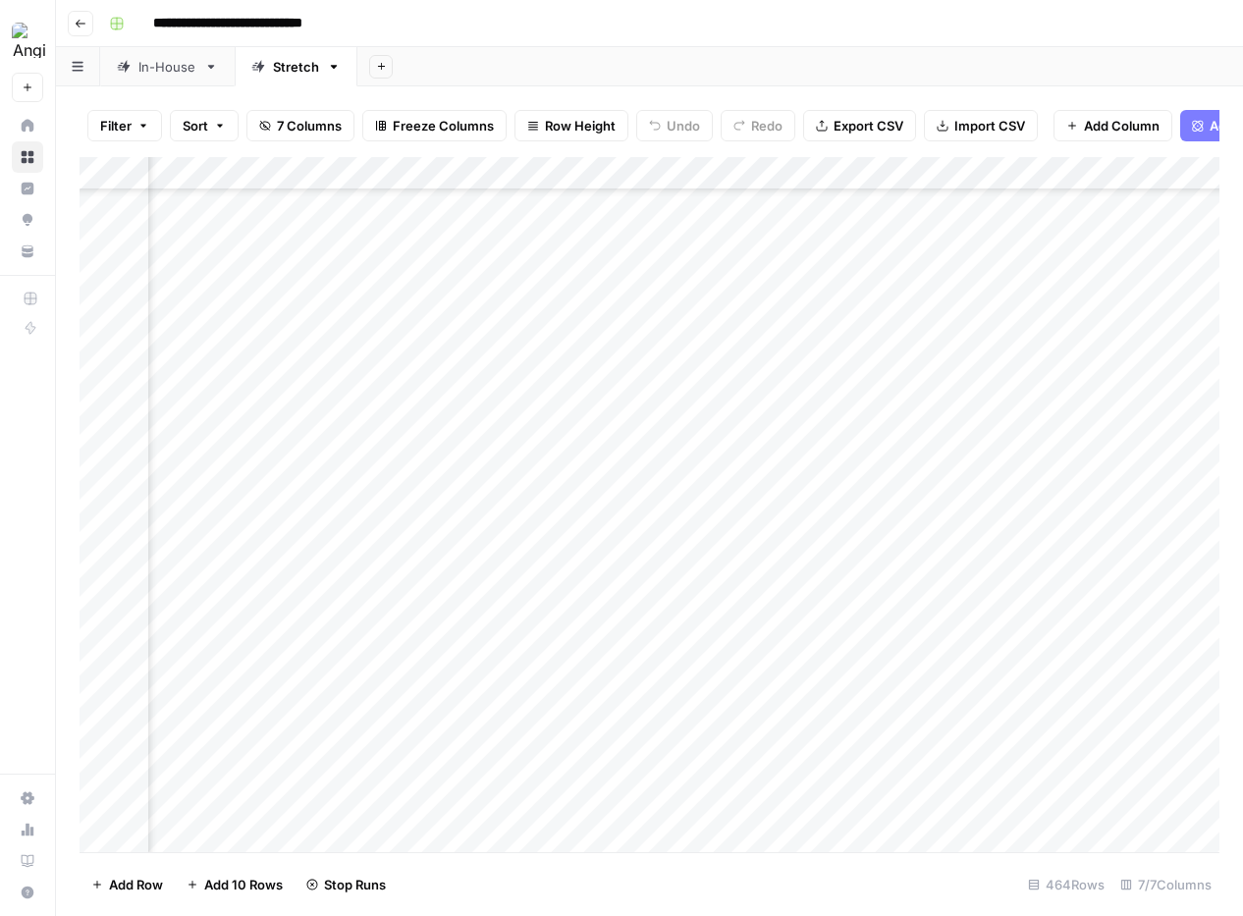
click at [878, 418] on div "Add Column" at bounding box center [650, 504] width 1140 height 695
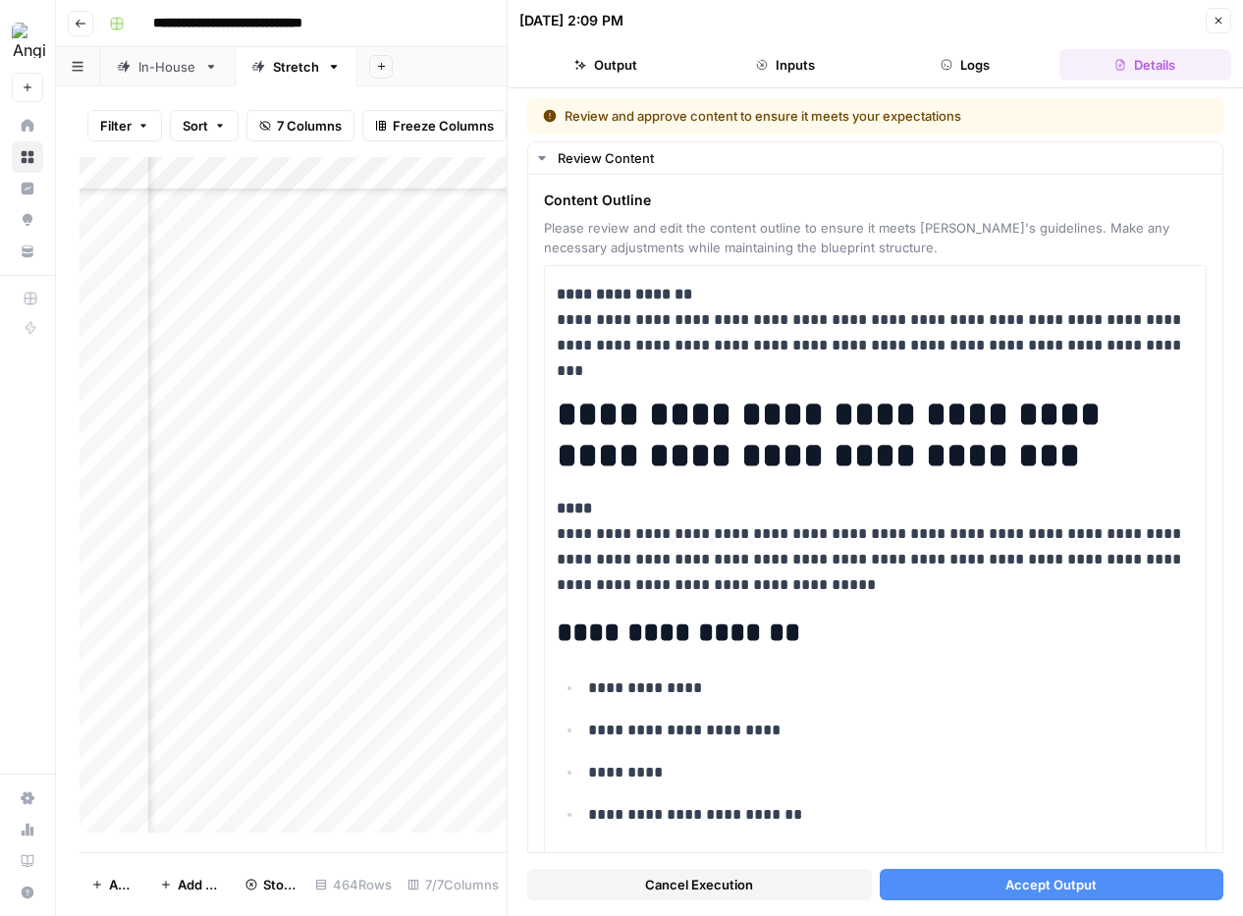
click at [1087, 885] on span "Accept Output" at bounding box center [1050, 885] width 91 height 20
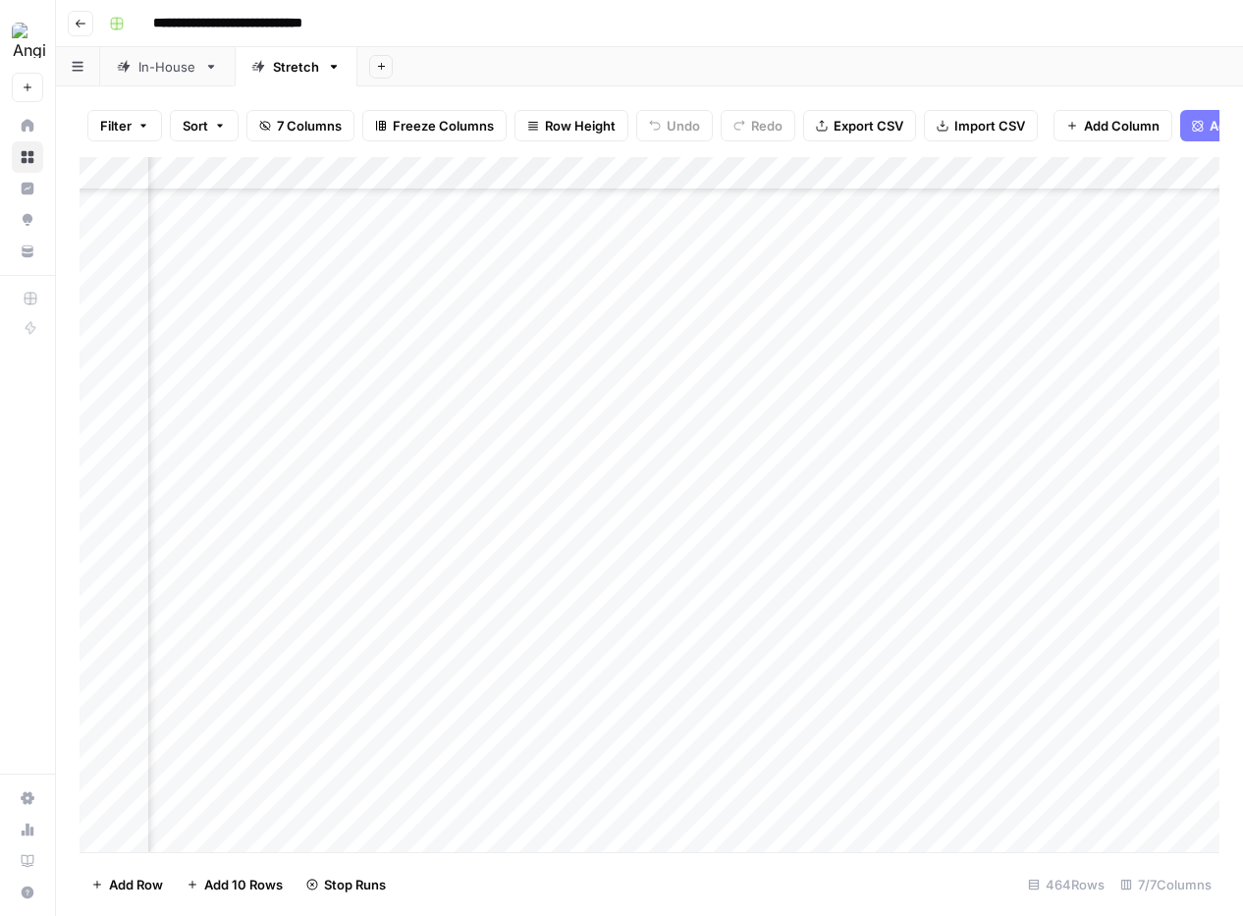
click at [882, 459] on div "Add Column" at bounding box center [650, 504] width 1140 height 695
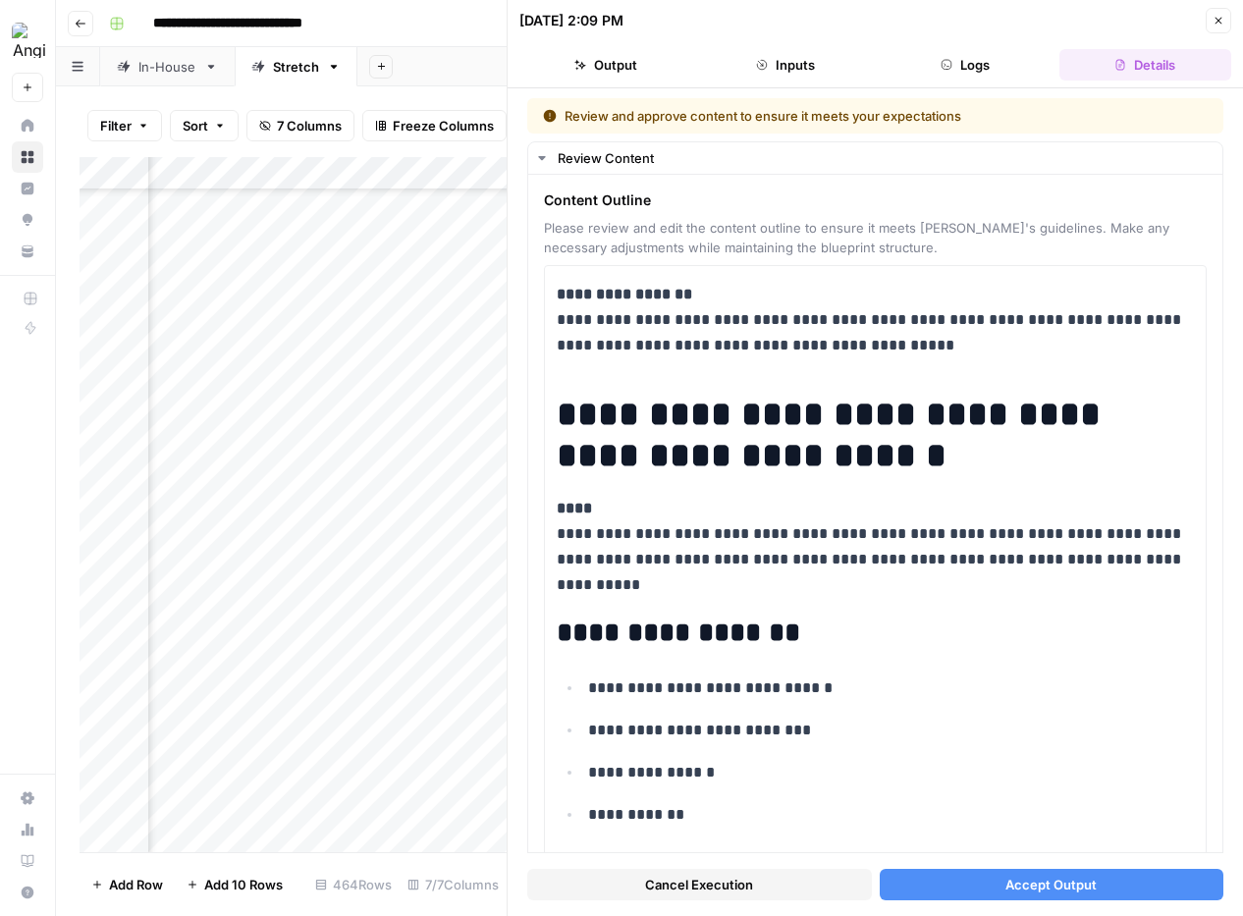
click at [1017, 876] on span "Accept Output" at bounding box center [1050, 885] width 91 height 20
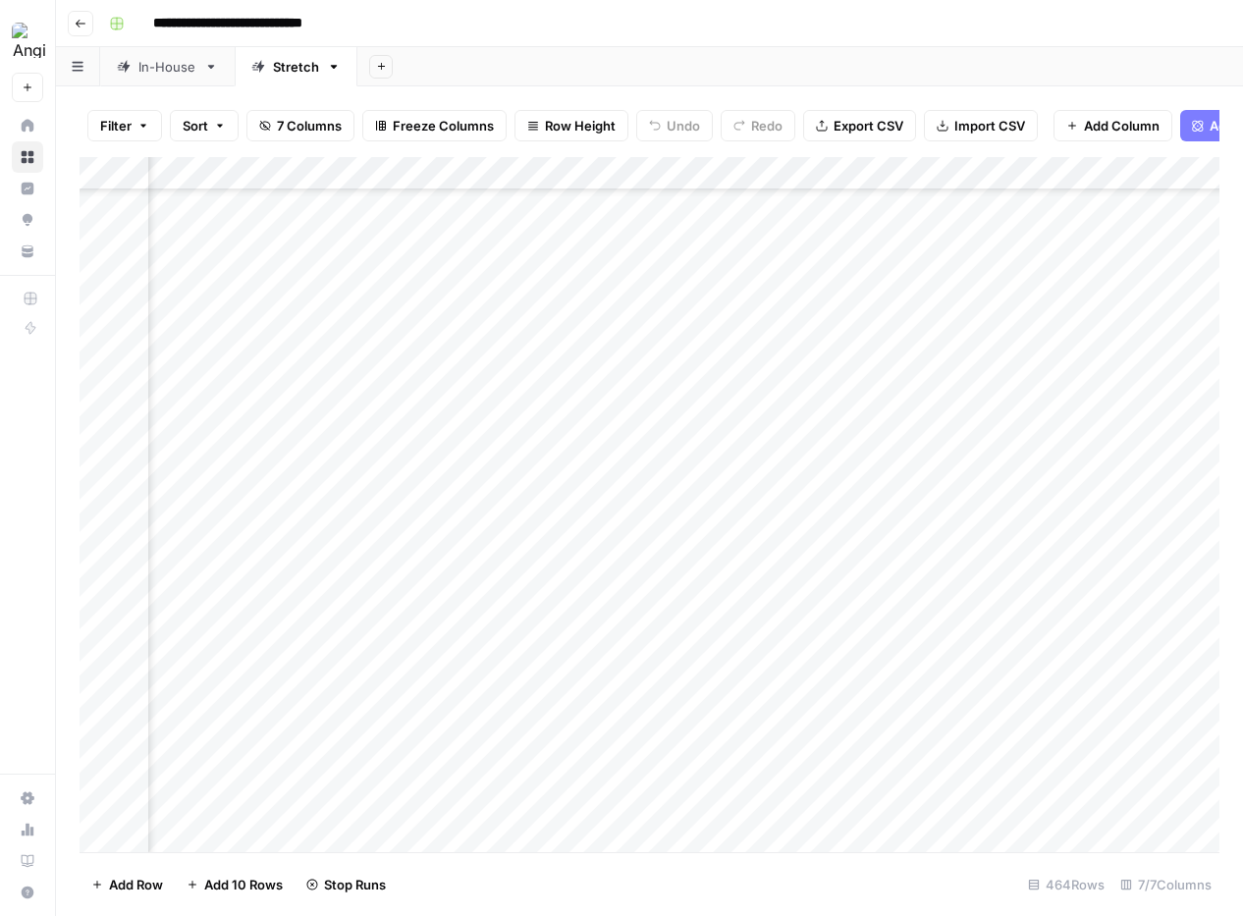
click at [855, 494] on div "Add Column" at bounding box center [650, 504] width 1140 height 695
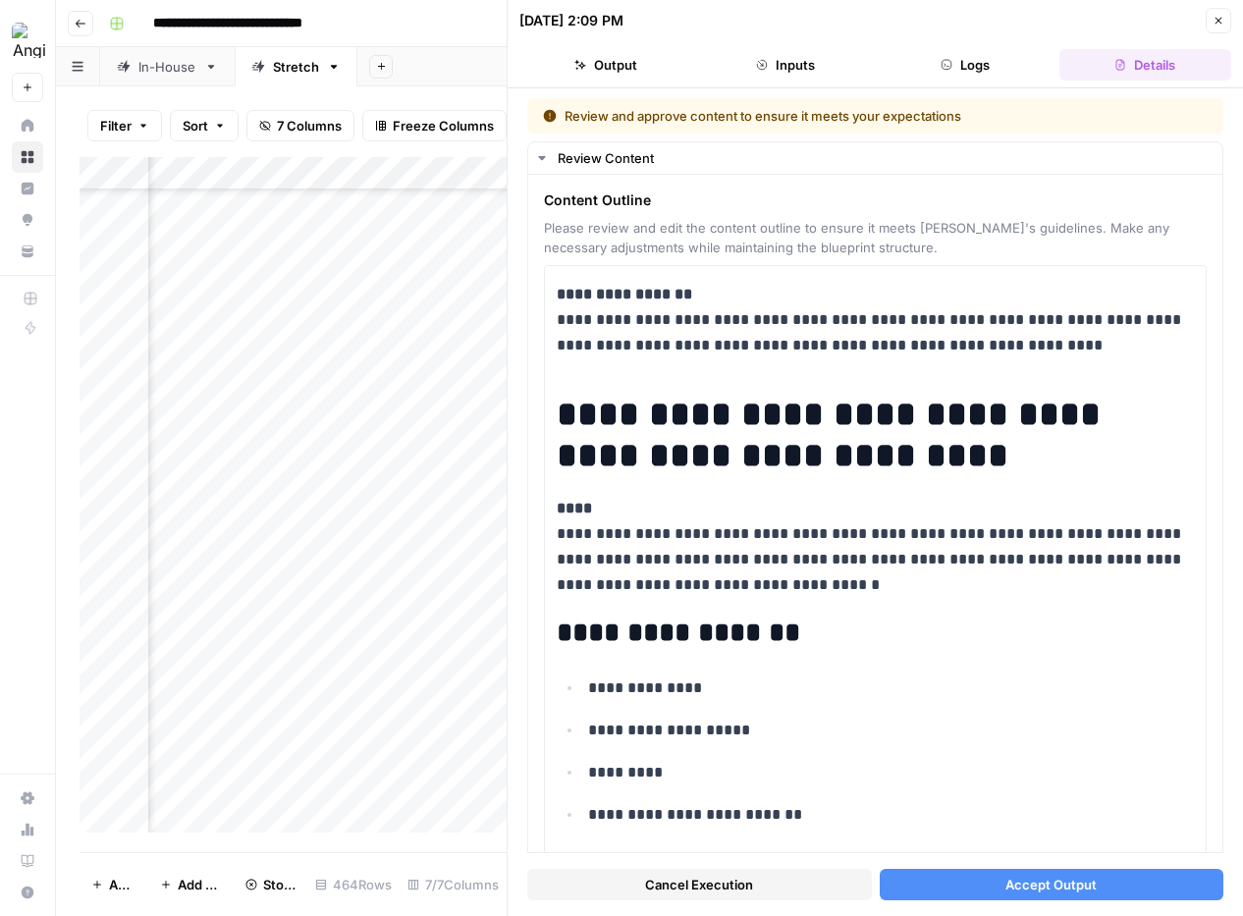
click at [1103, 886] on button "Accept Output" at bounding box center [1052, 884] width 345 height 31
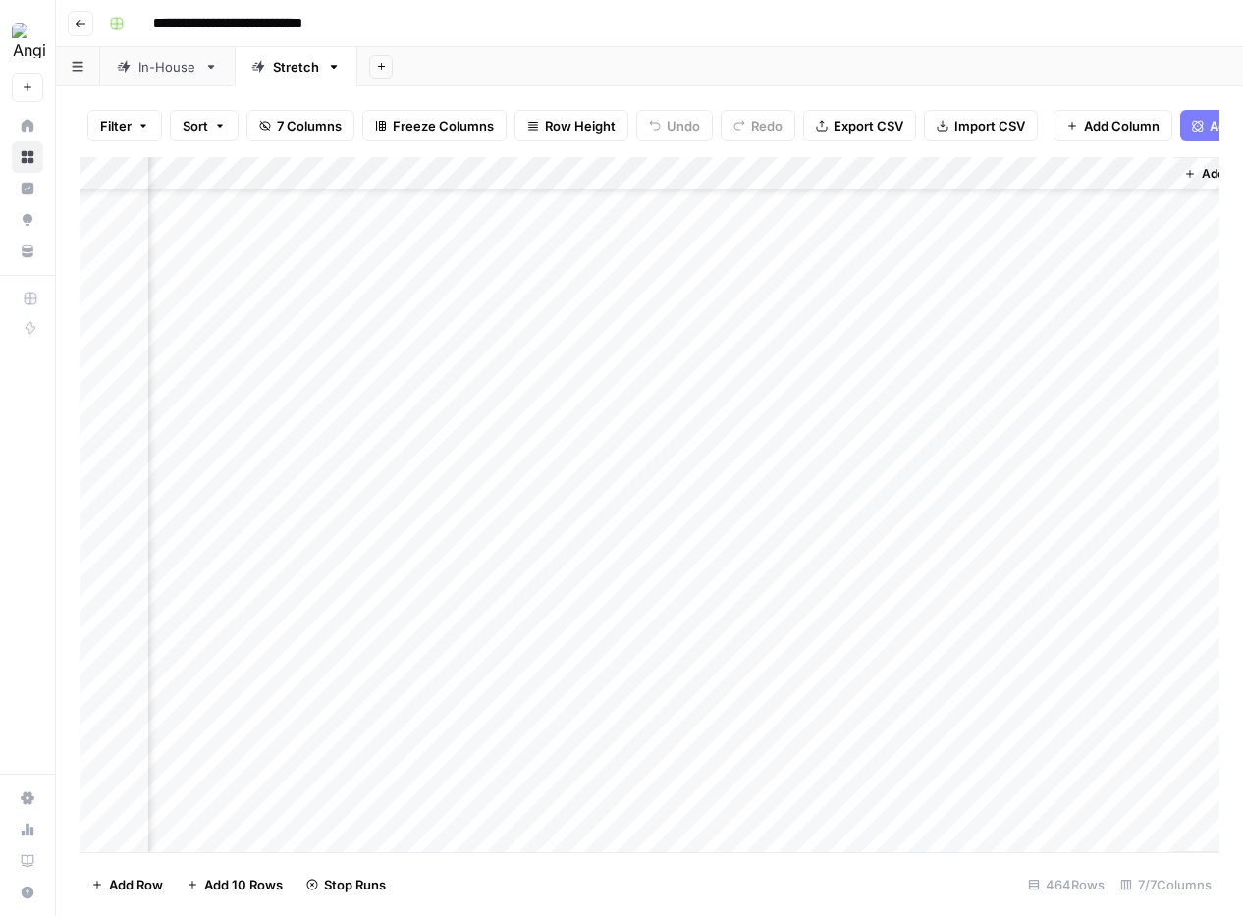
scroll to position [8865, 629]
click at [881, 349] on div "Add Column" at bounding box center [650, 504] width 1140 height 695
click at [435, 417] on div "Add Column" at bounding box center [650, 504] width 1140 height 695
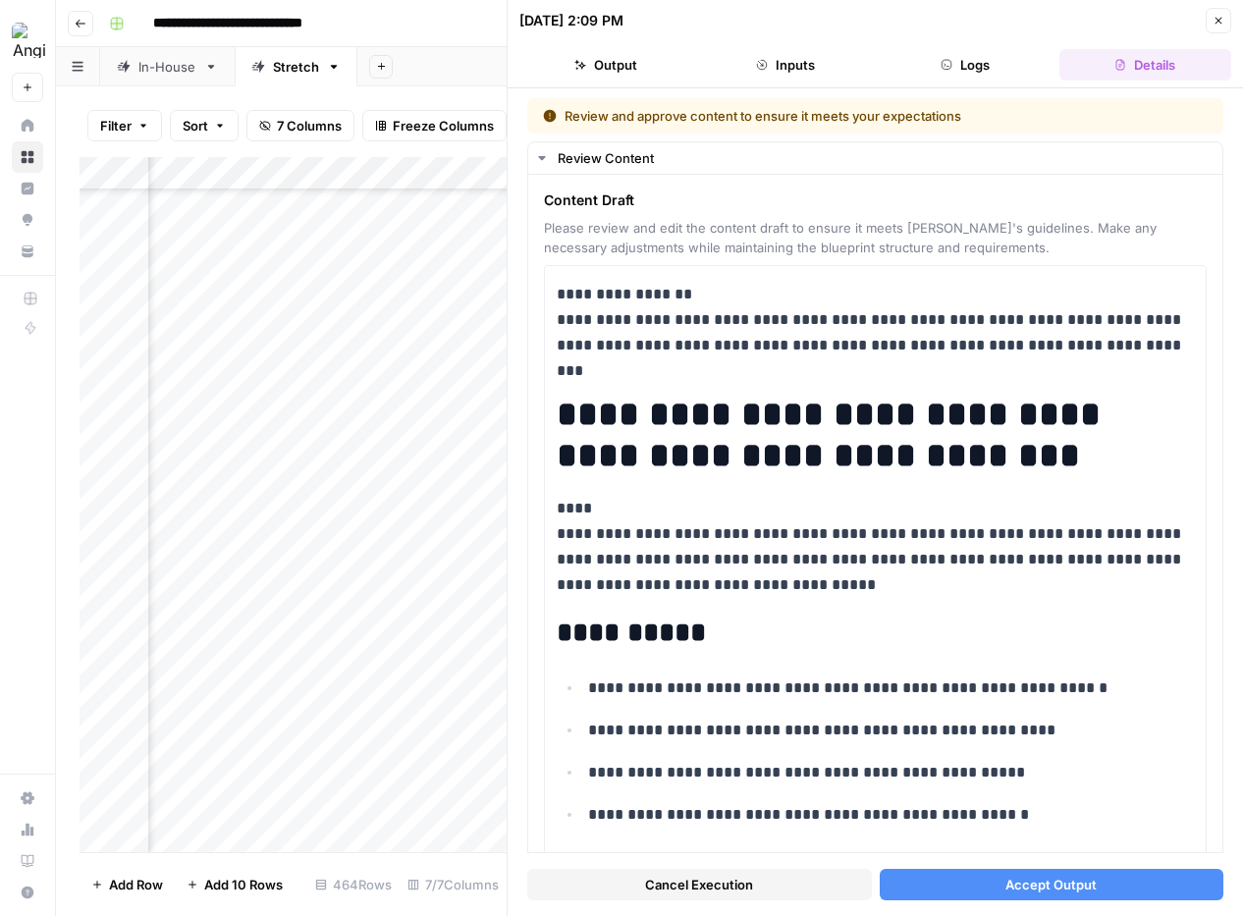
click at [976, 882] on button "Accept Output" at bounding box center [1052, 884] width 345 height 31
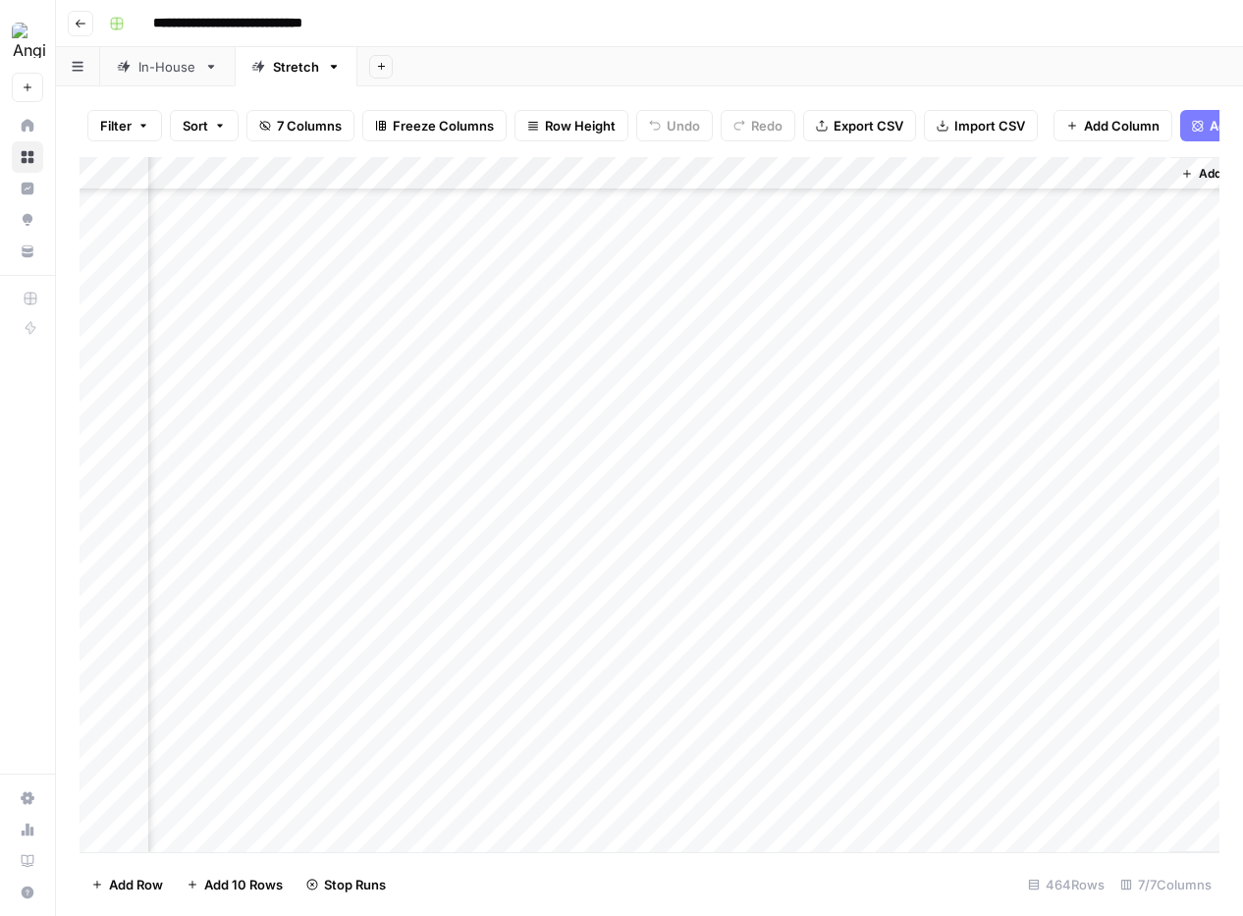
click at [428, 445] on div "Add Column" at bounding box center [650, 504] width 1140 height 695
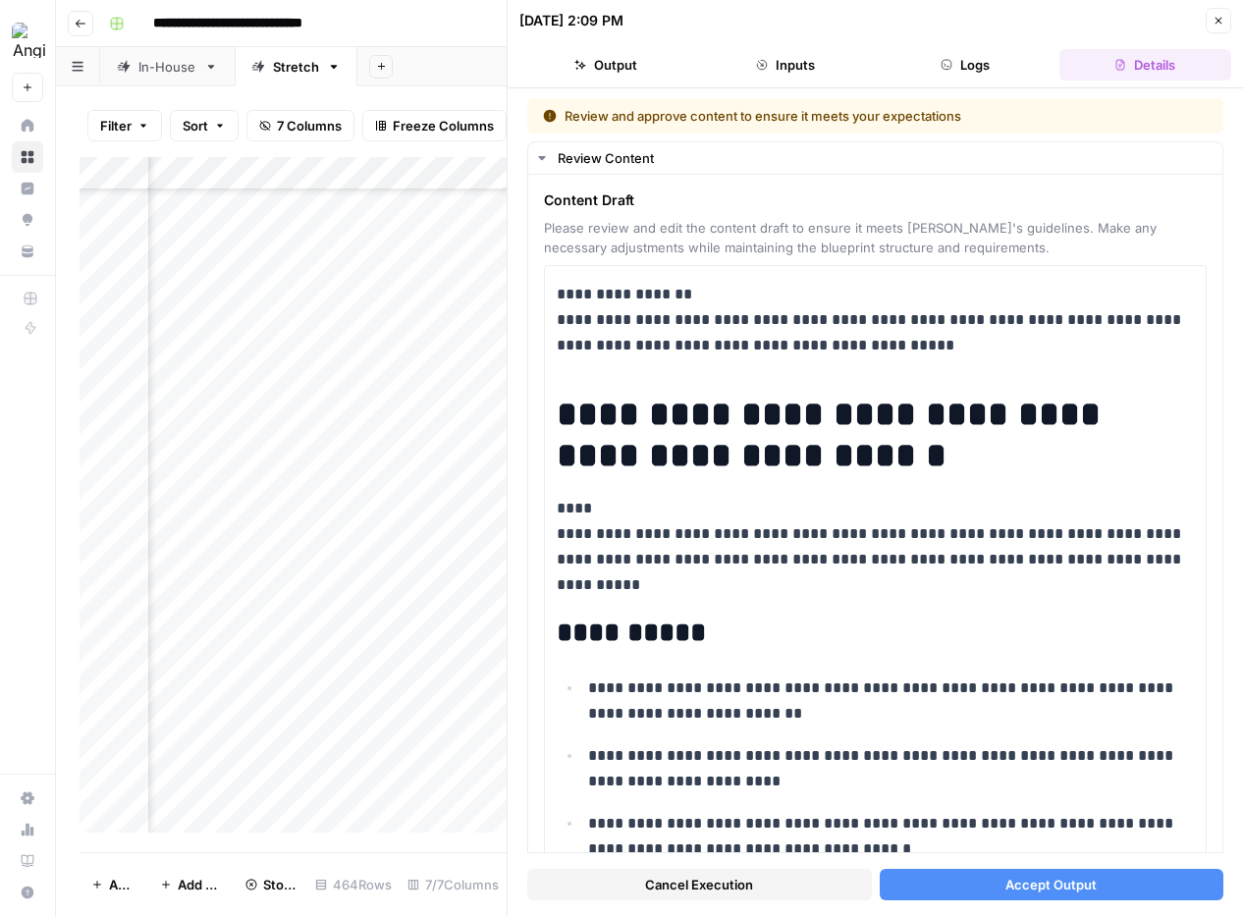
drag, startPoint x: 1009, startPoint y: 877, endPoint x: 989, endPoint y: 867, distance: 22.8
click at [1009, 877] on span "Accept Output" at bounding box center [1050, 885] width 91 height 20
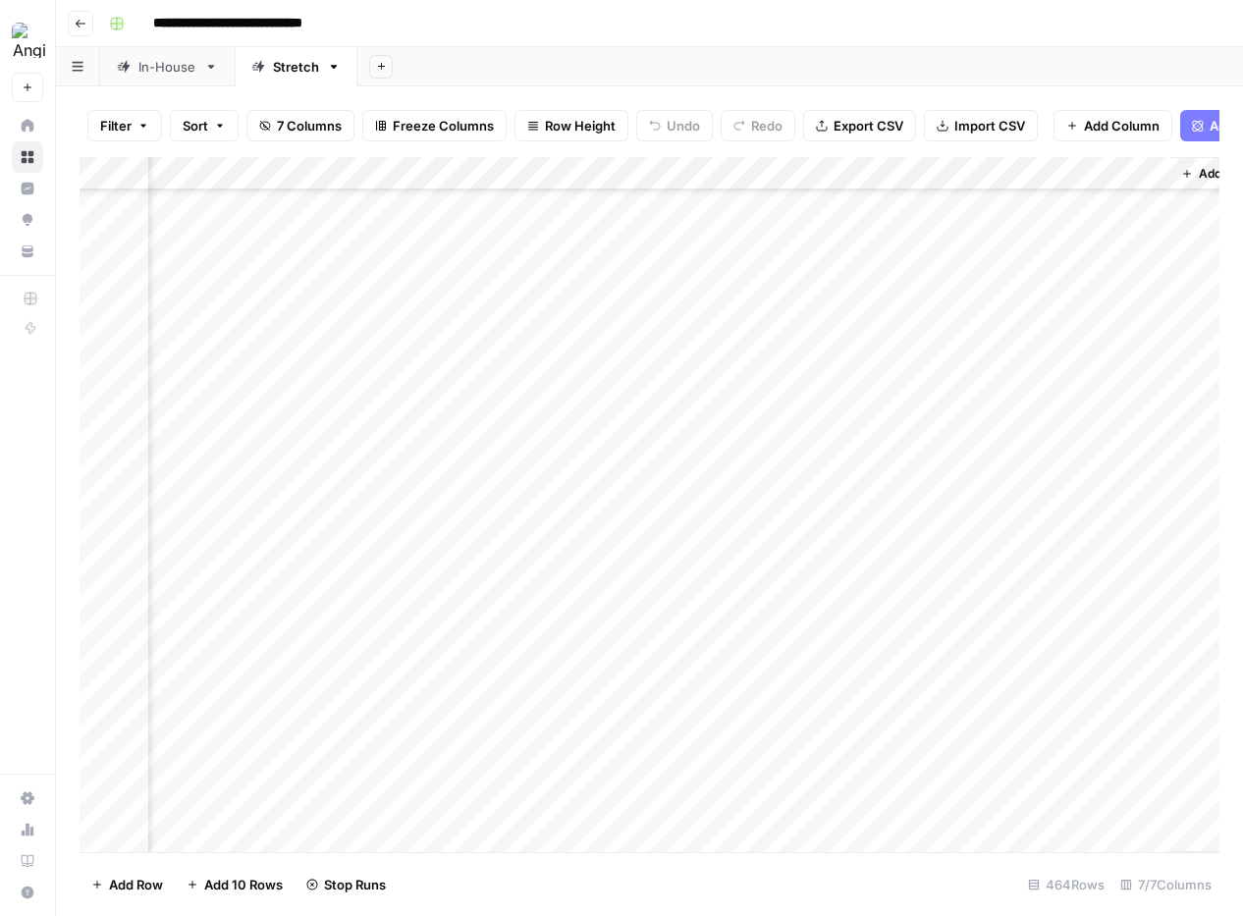
click at [424, 481] on div "Add Column" at bounding box center [650, 504] width 1140 height 695
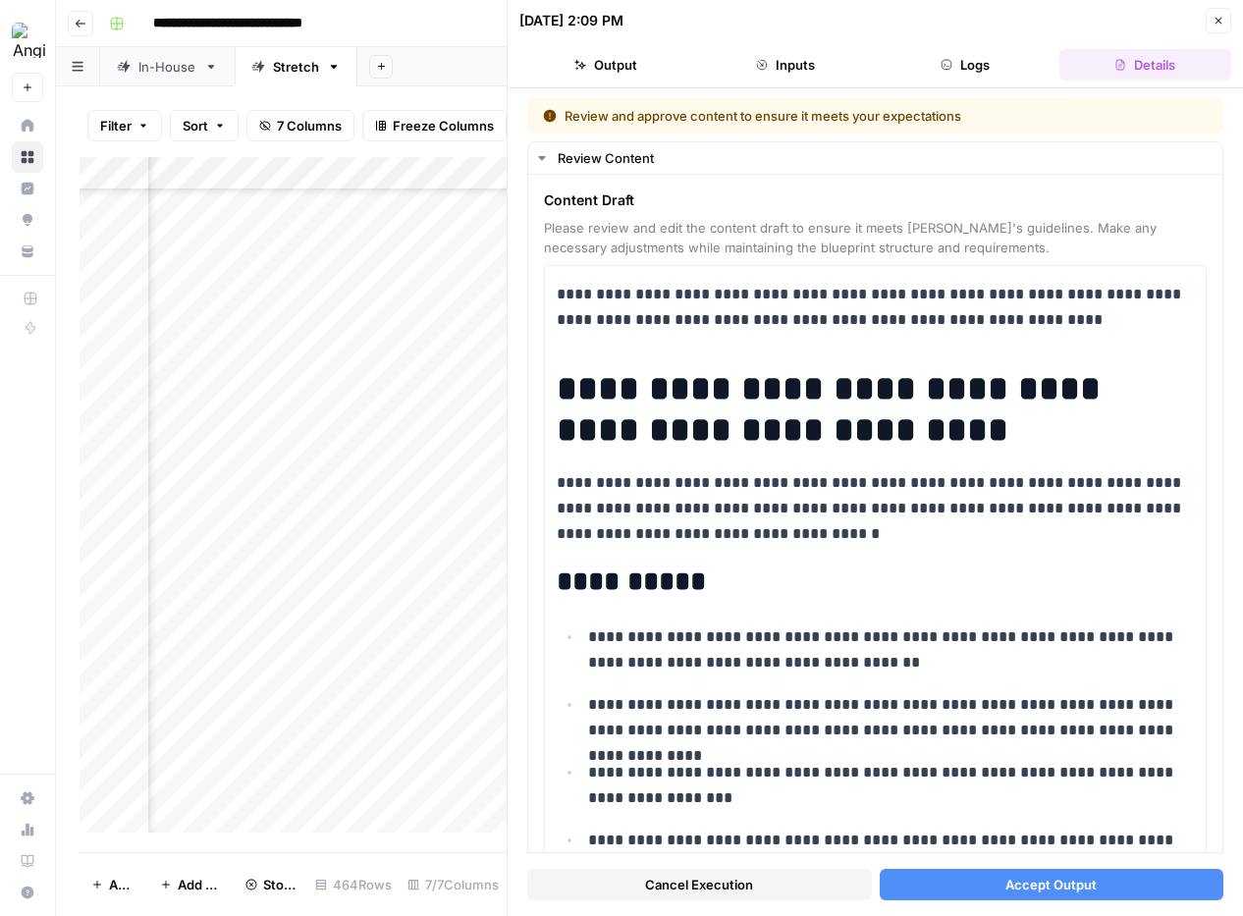
click at [971, 878] on button "Accept Output" at bounding box center [1052, 884] width 345 height 31
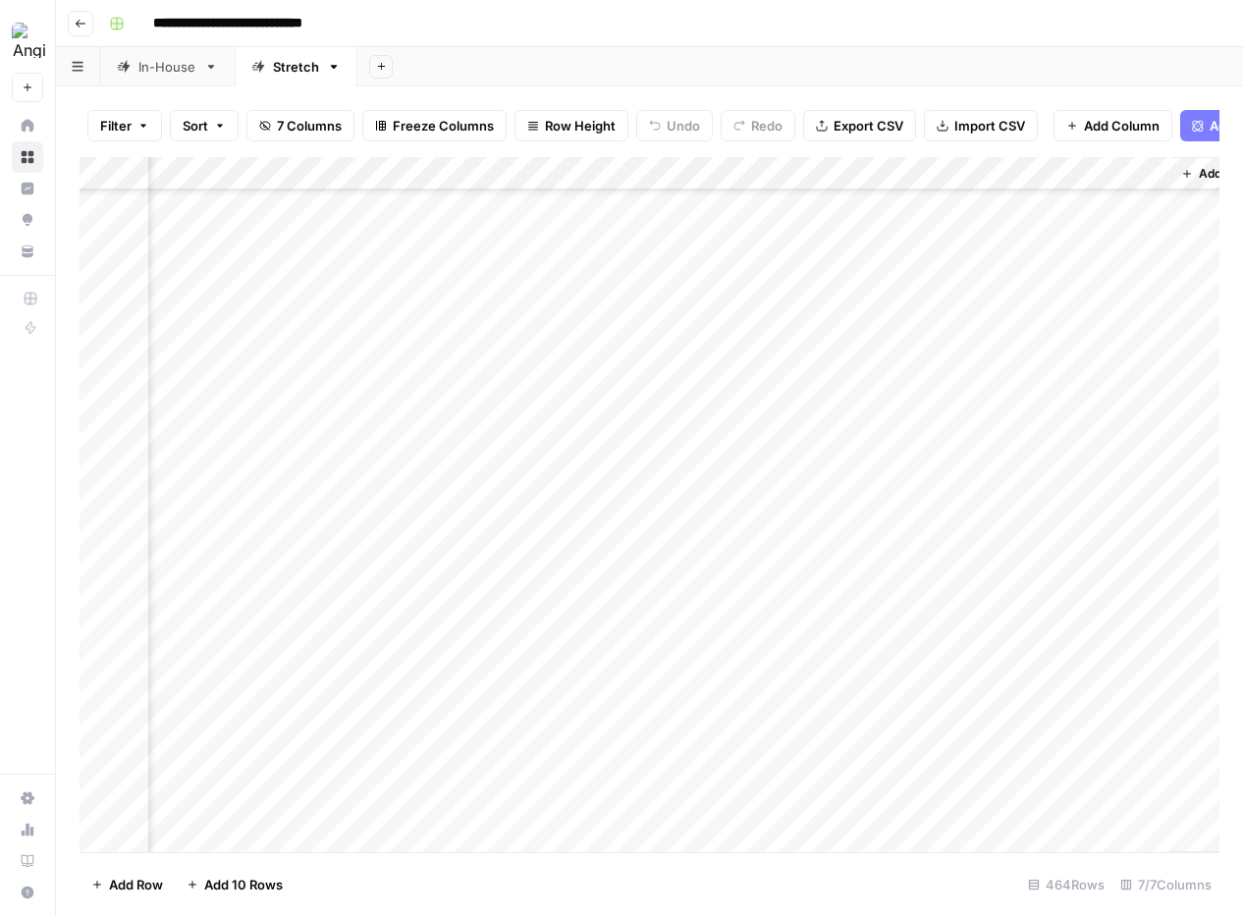
click at [878, 383] on div "Add Column" at bounding box center [650, 504] width 1140 height 695
click at [872, 484] on div "Add Column" at bounding box center [650, 504] width 1140 height 695
click at [873, 418] on div "Add Column" at bounding box center [650, 504] width 1140 height 695
click at [875, 449] on div "Add Column" at bounding box center [650, 504] width 1140 height 695
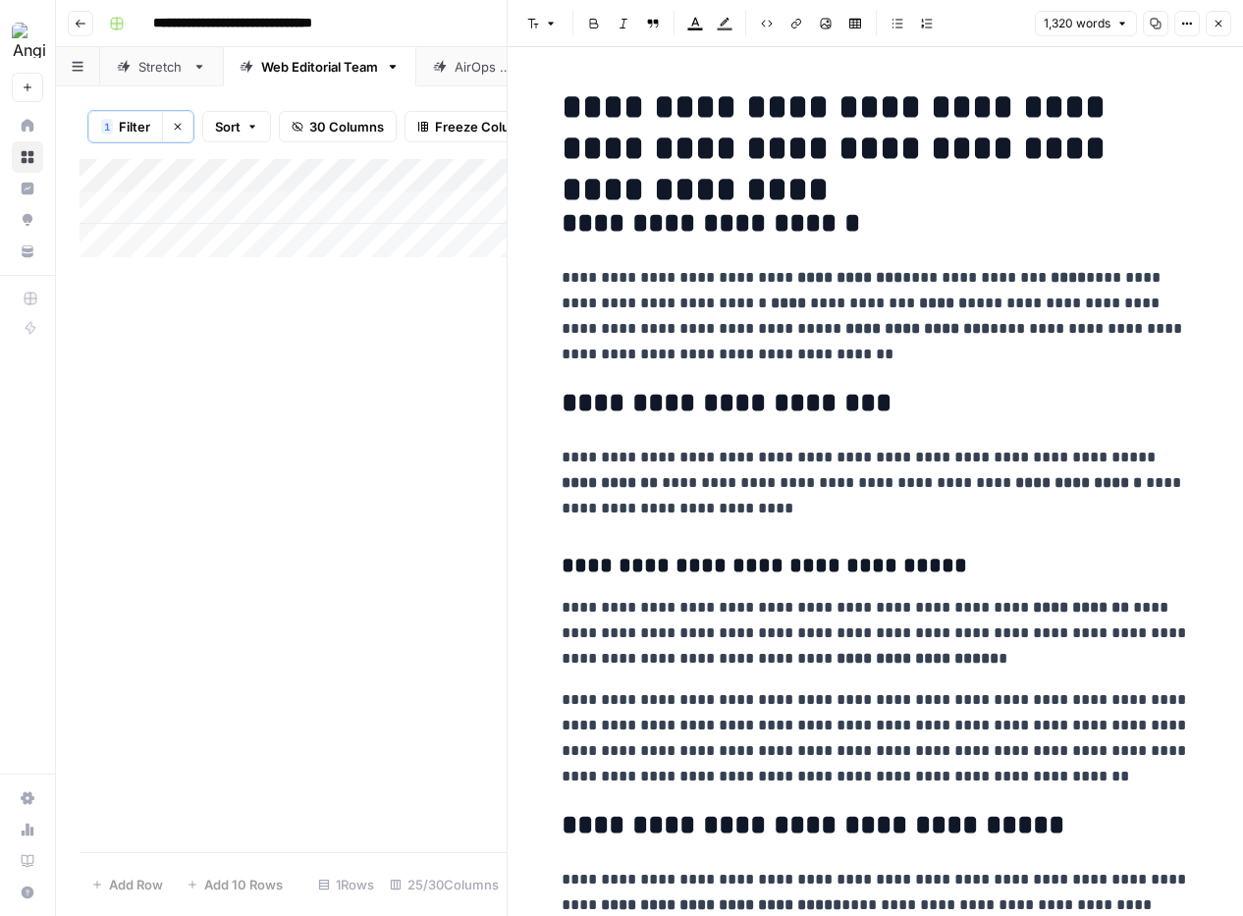
click at [1225, 24] on button "Close" at bounding box center [1218, 24] width 26 height 26
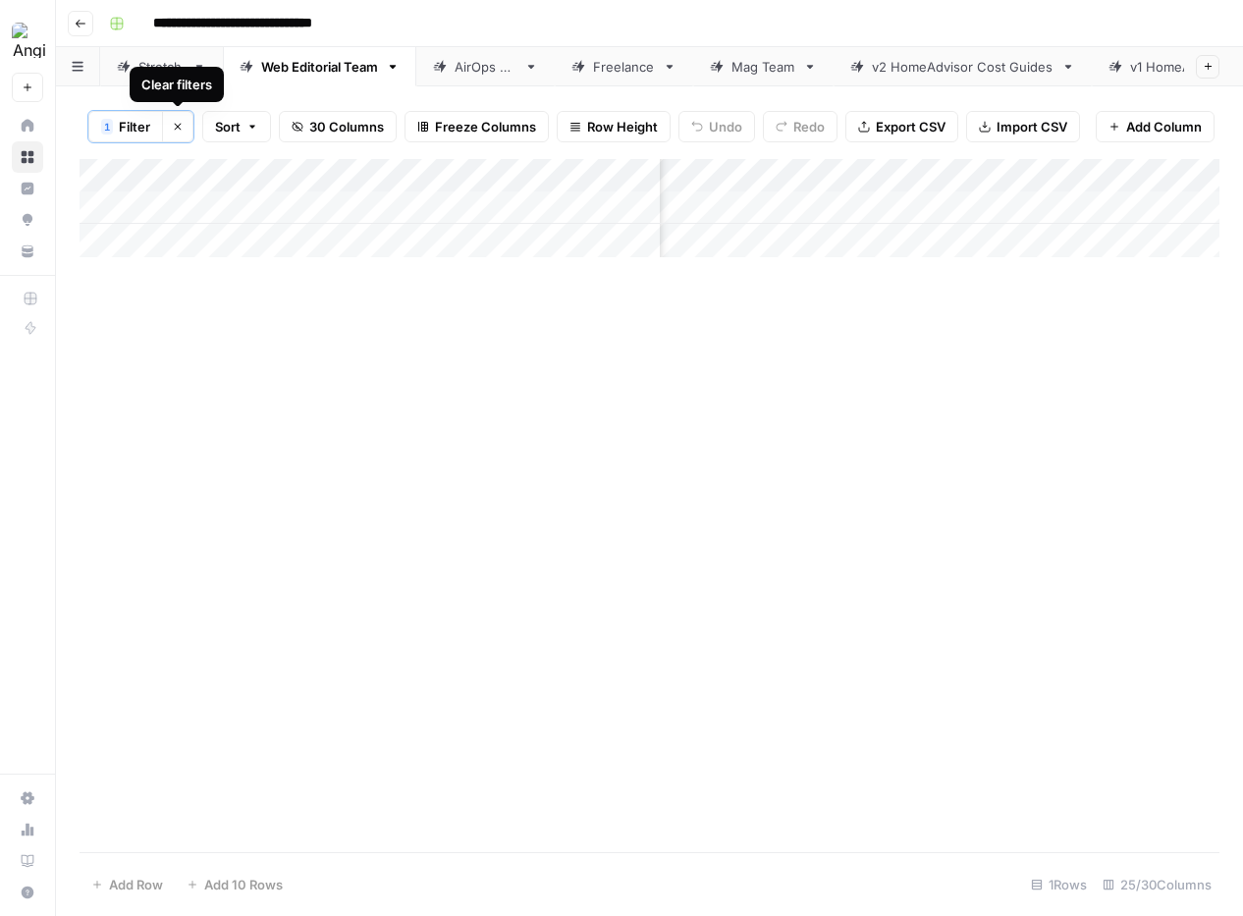
click at [182, 125] on icon "button" at bounding box center [178, 127] width 12 height 12
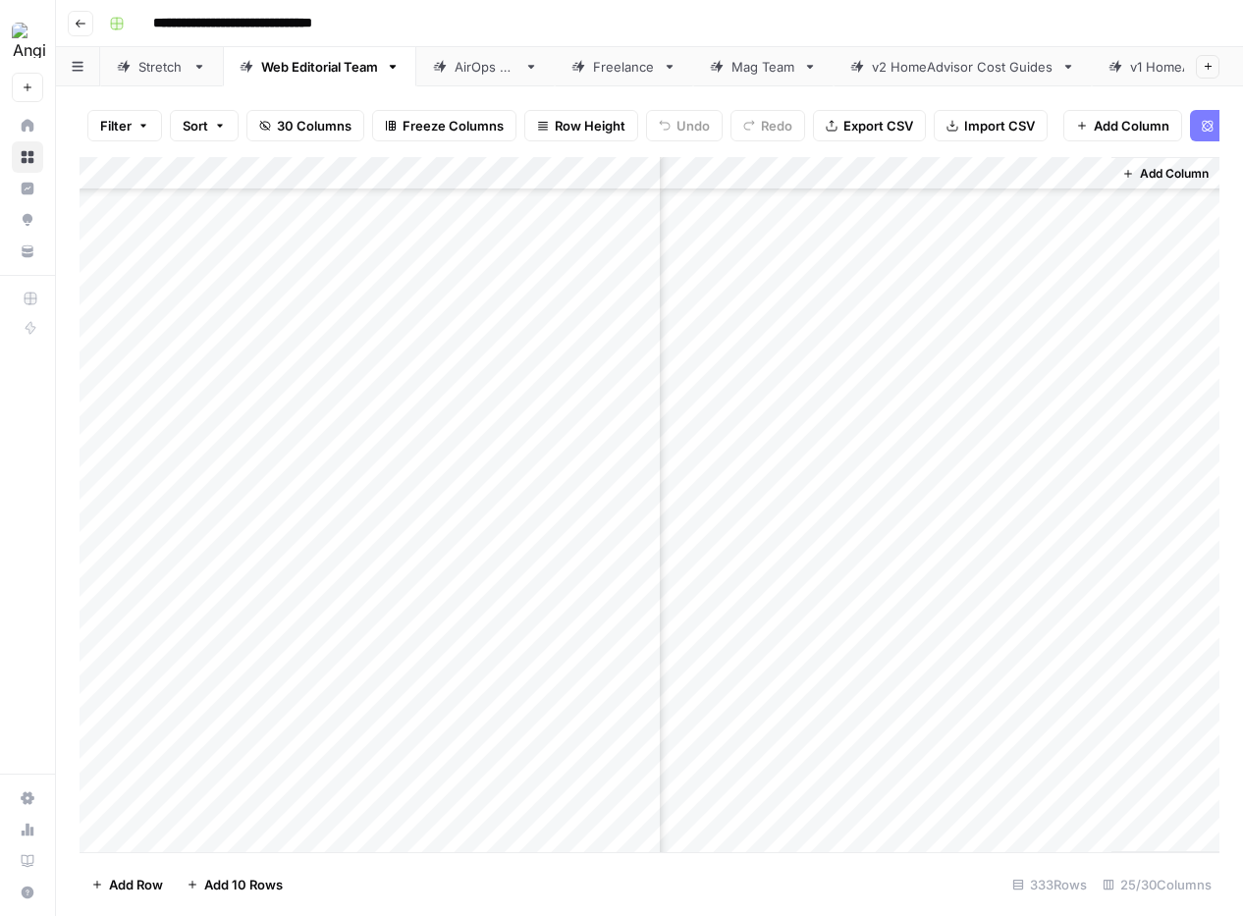
scroll to position [10484, 5237]
click at [139, 69] on div "Stretch" at bounding box center [161, 67] width 46 height 20
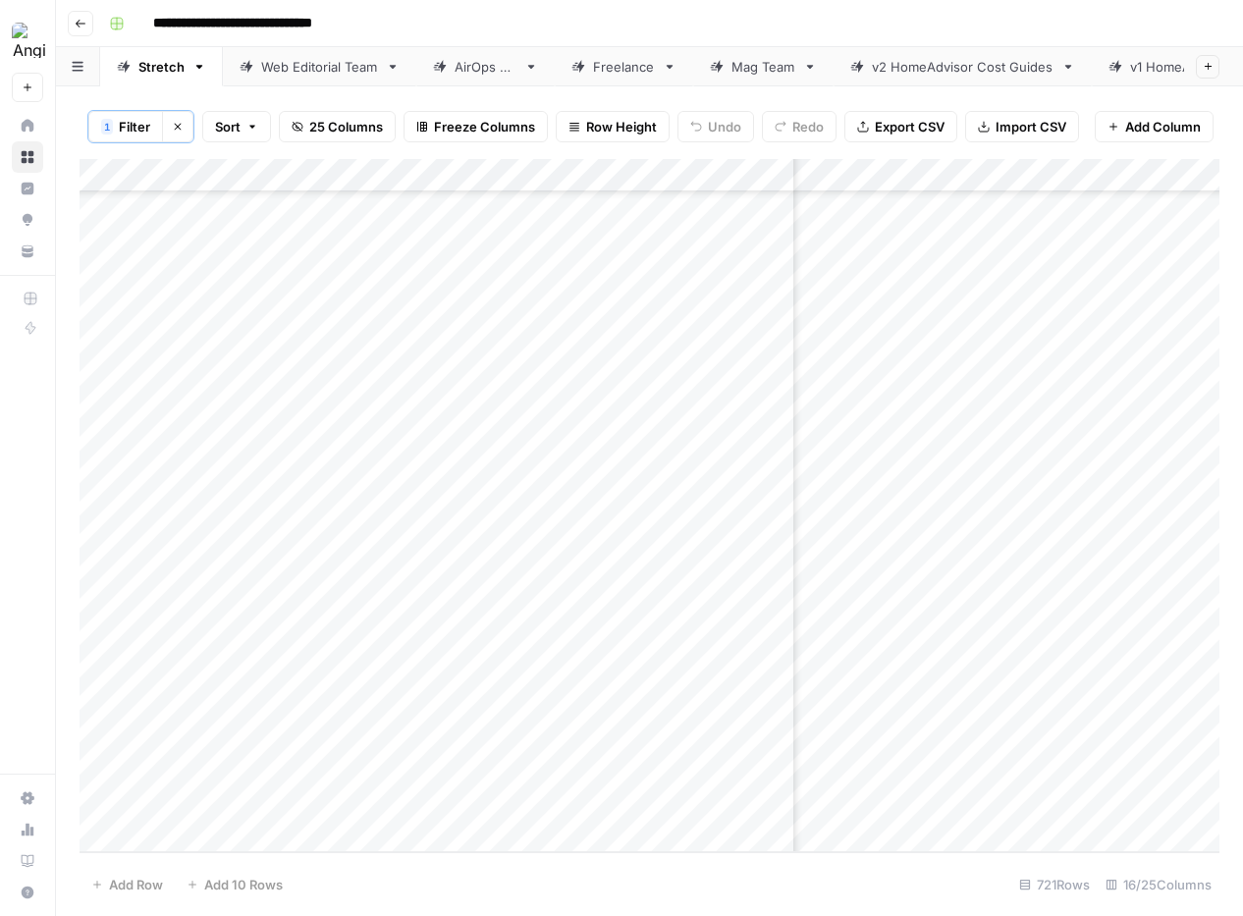
scroll to position [23402, 3237]
